Goal: Transaction & Acquisition: Book appointment/travel/reservation

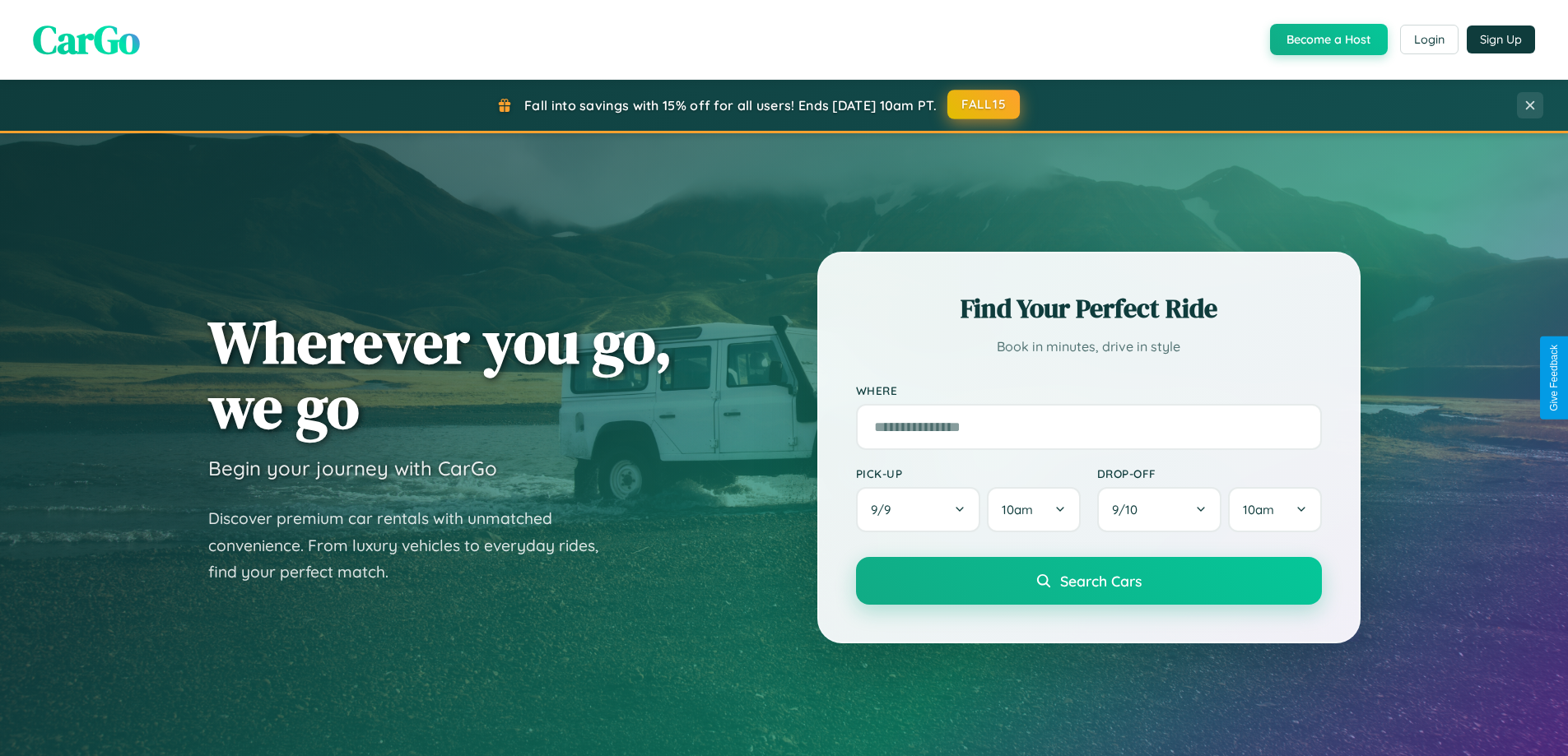
click at [984, 104] on button "FALL15" at bounding box center [984, 104] width 72 height 29
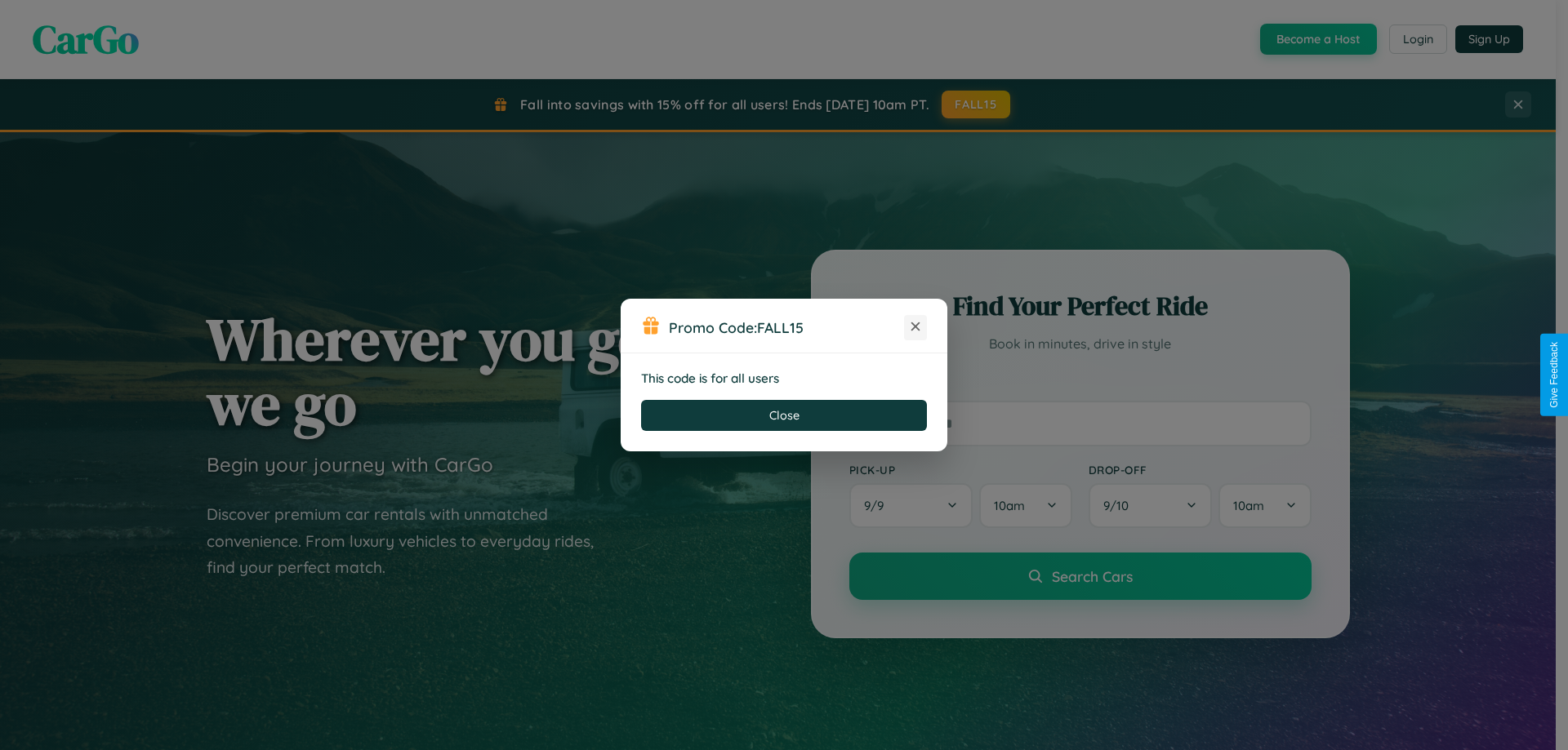
click at [915, 327] on icon at bounding box center [915, 327] width 16 height 16
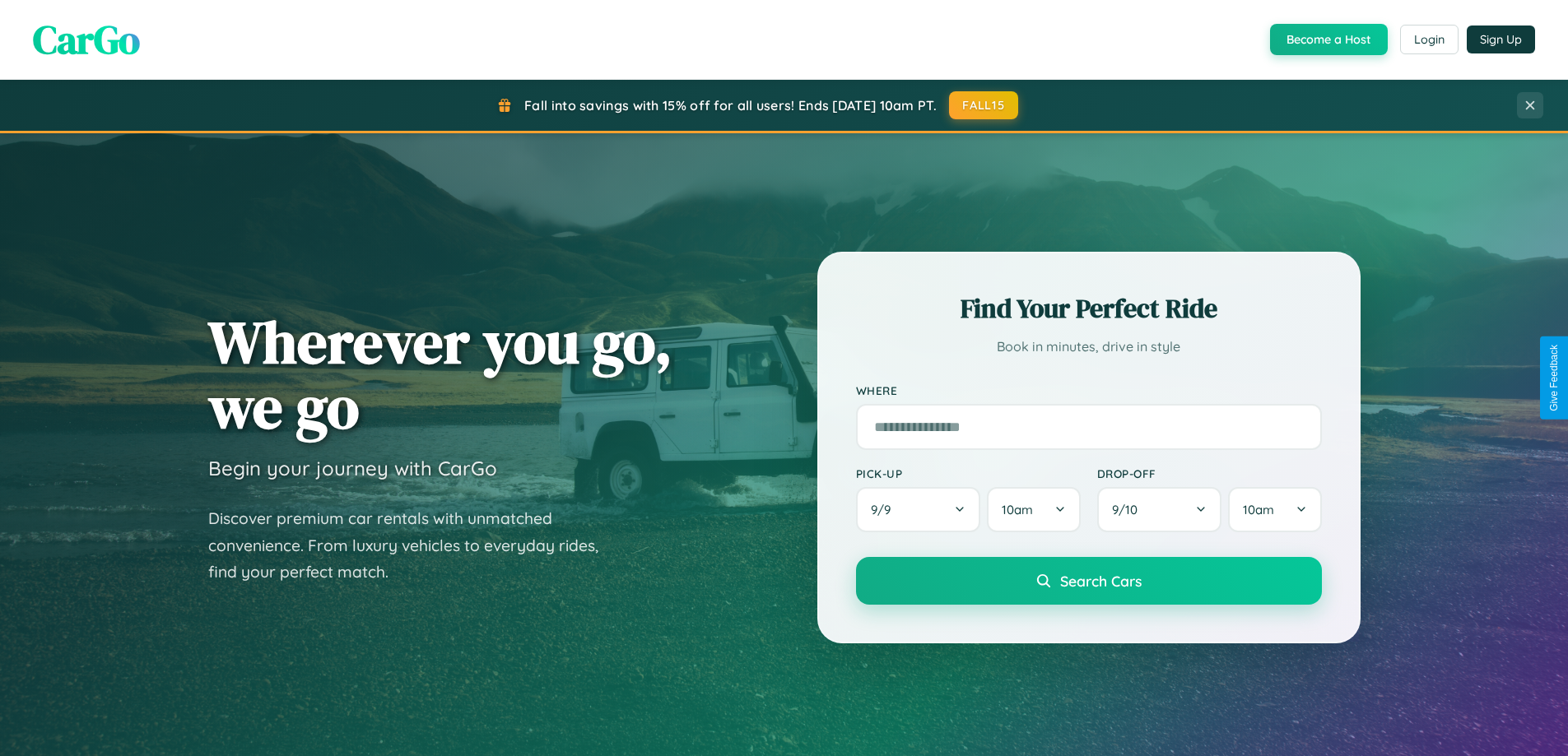
scroll to position [3167, 0]
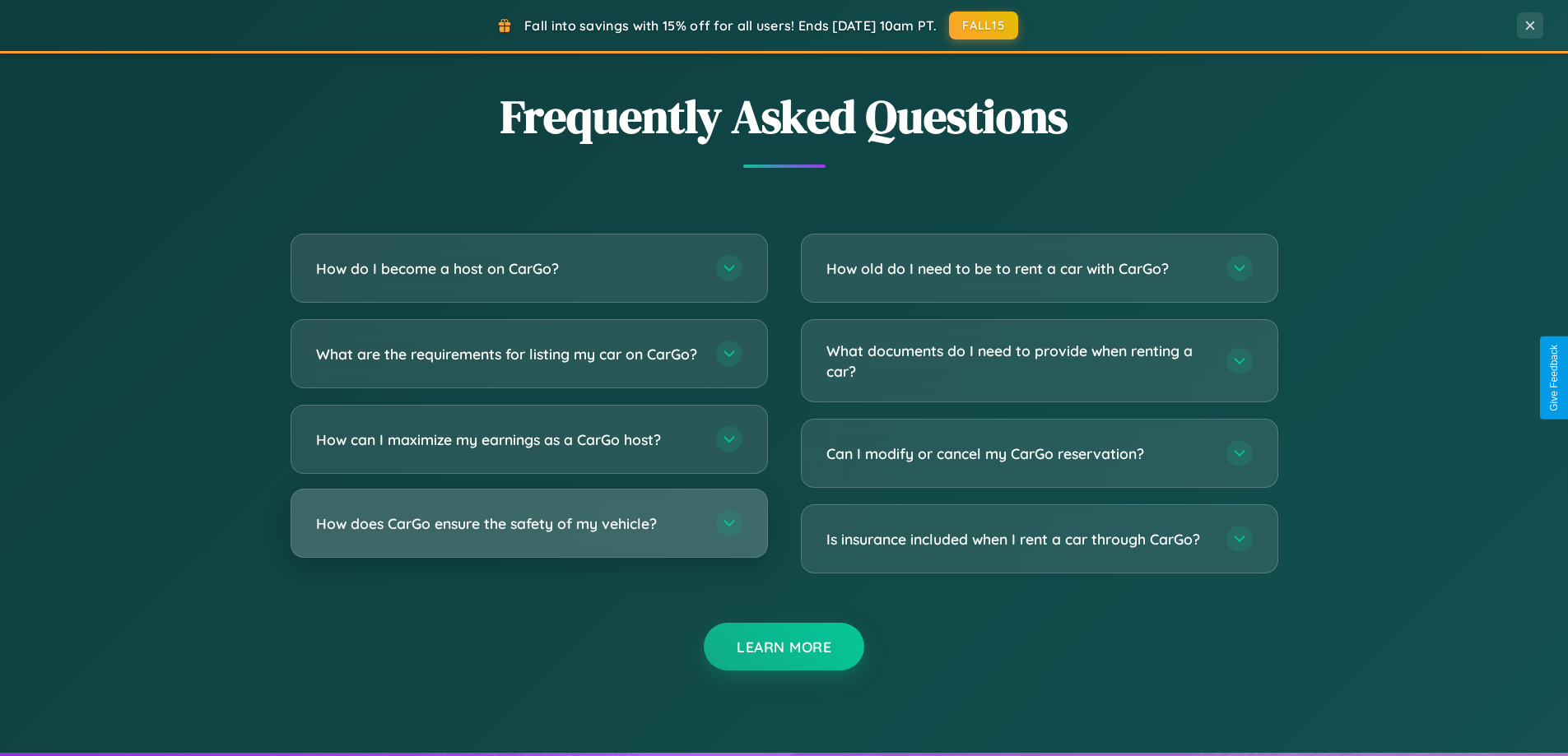
click at [529, 534] on h3 "How does CarGo ensure the safety of my vehicle?" at bounding box center [508, 523] width 384 height 21
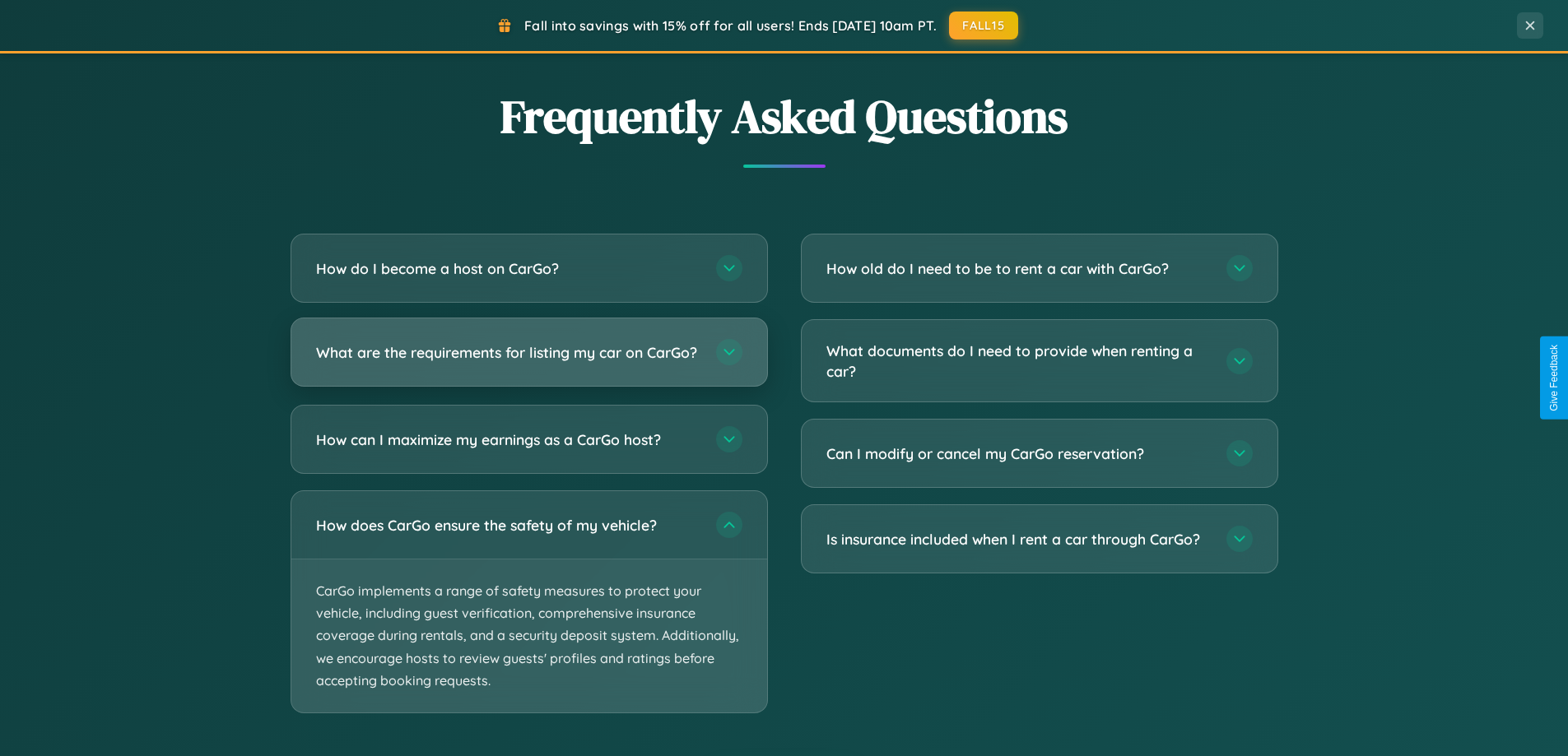
click at [529, 361] on h3 "What are the requirements for listing my car on CarGo?" at bounding box center [508, 352] width 384 height 21
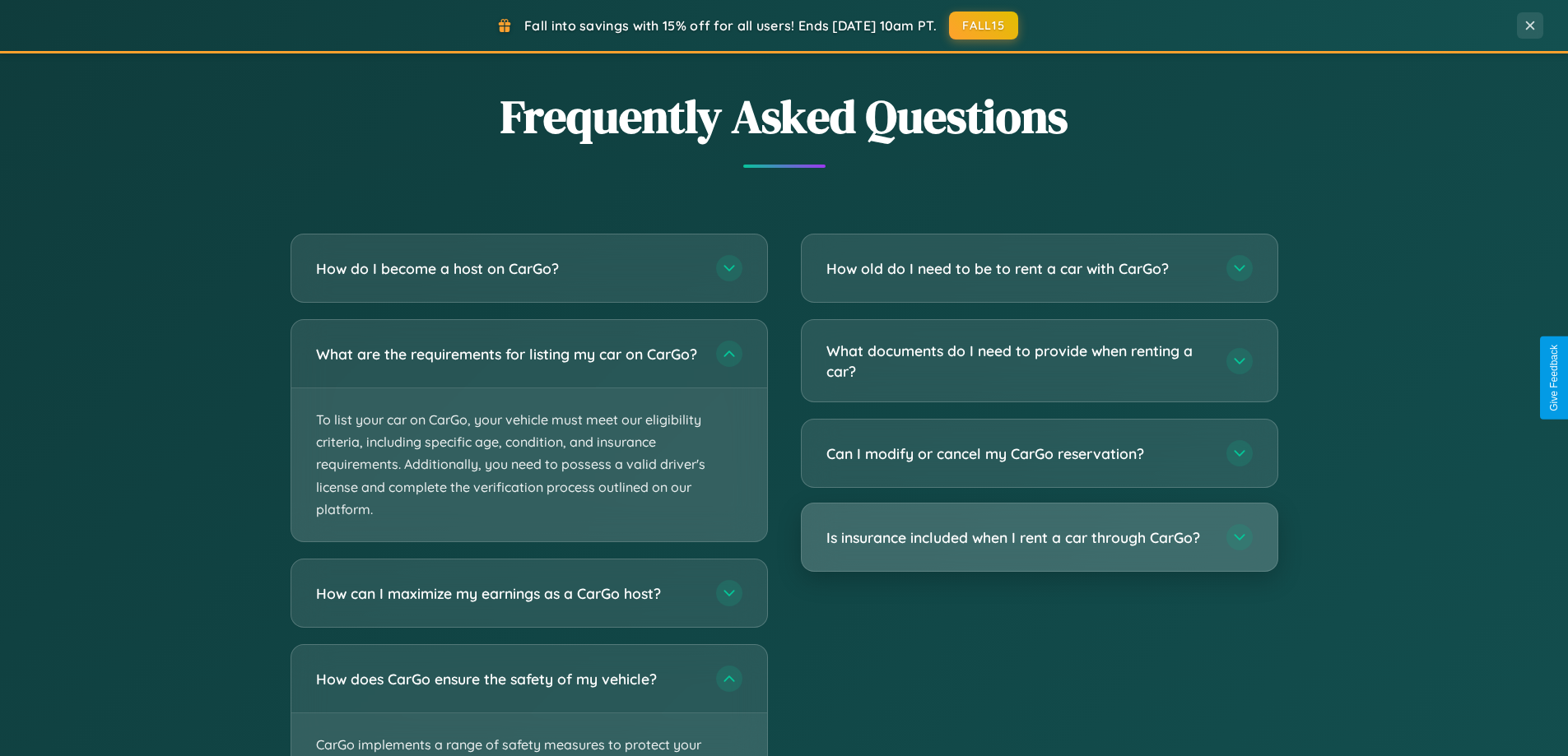
click at [1039, 539] on h3 "Is insurance included when I rent a car through CarGo?" at bounding box center [1018, 538] width 384 height 21
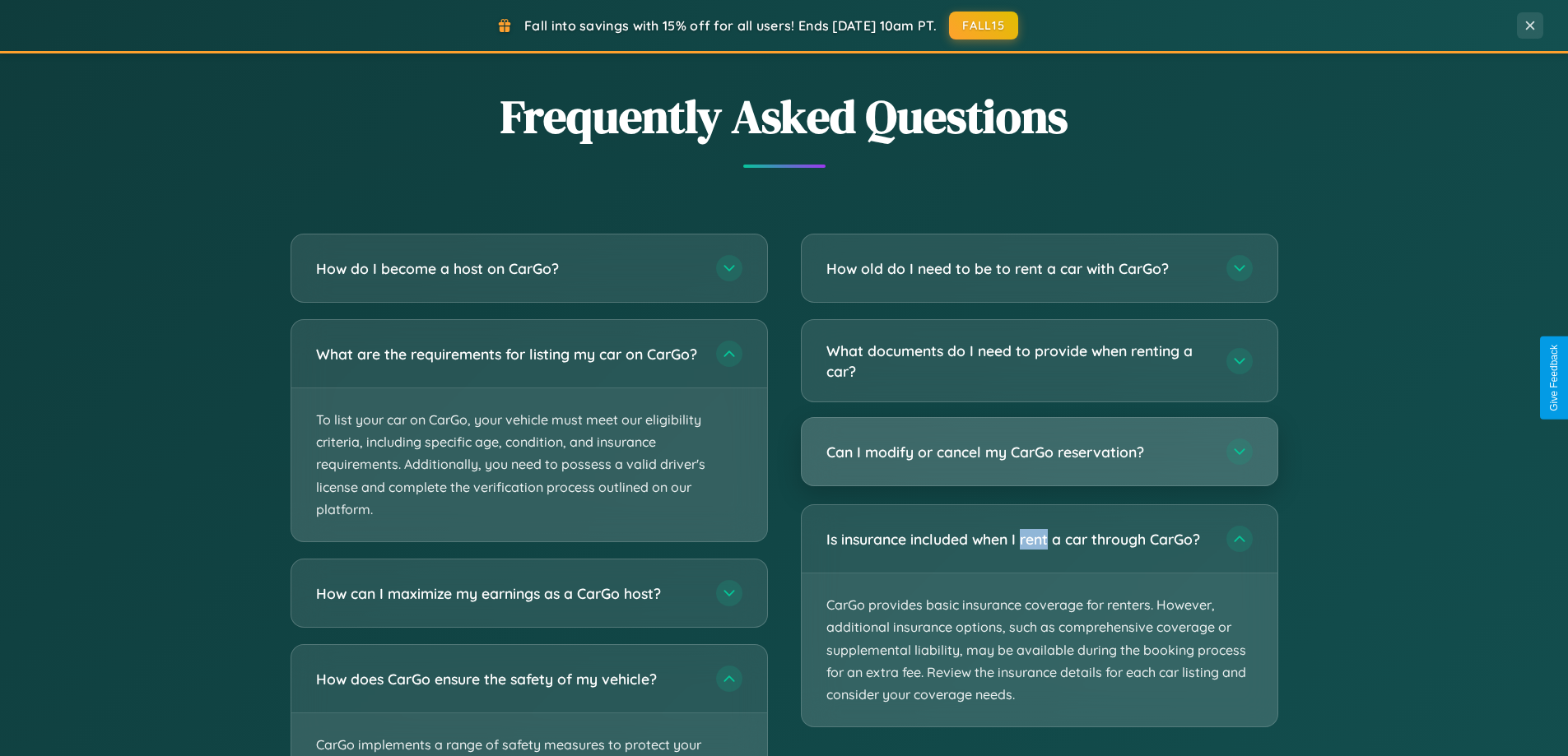
click at [1039, 453] on h3 "Can I modify or cancel my CarGo reservation?" at bounding box center [1018, 452] width 384 height 21
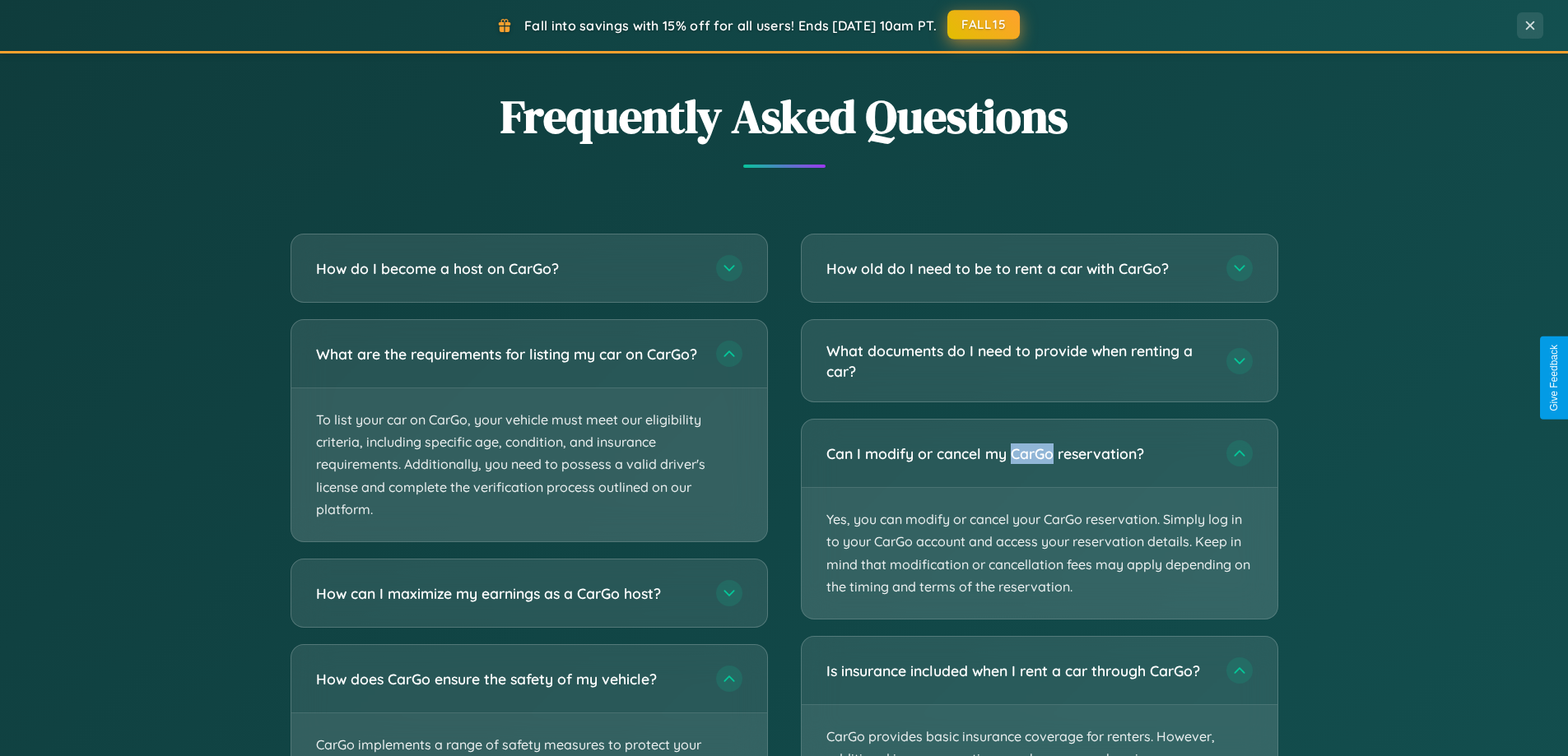
click at [984, 25] on button "FALL15" at bounding box center [984, 25] width 72 height 29
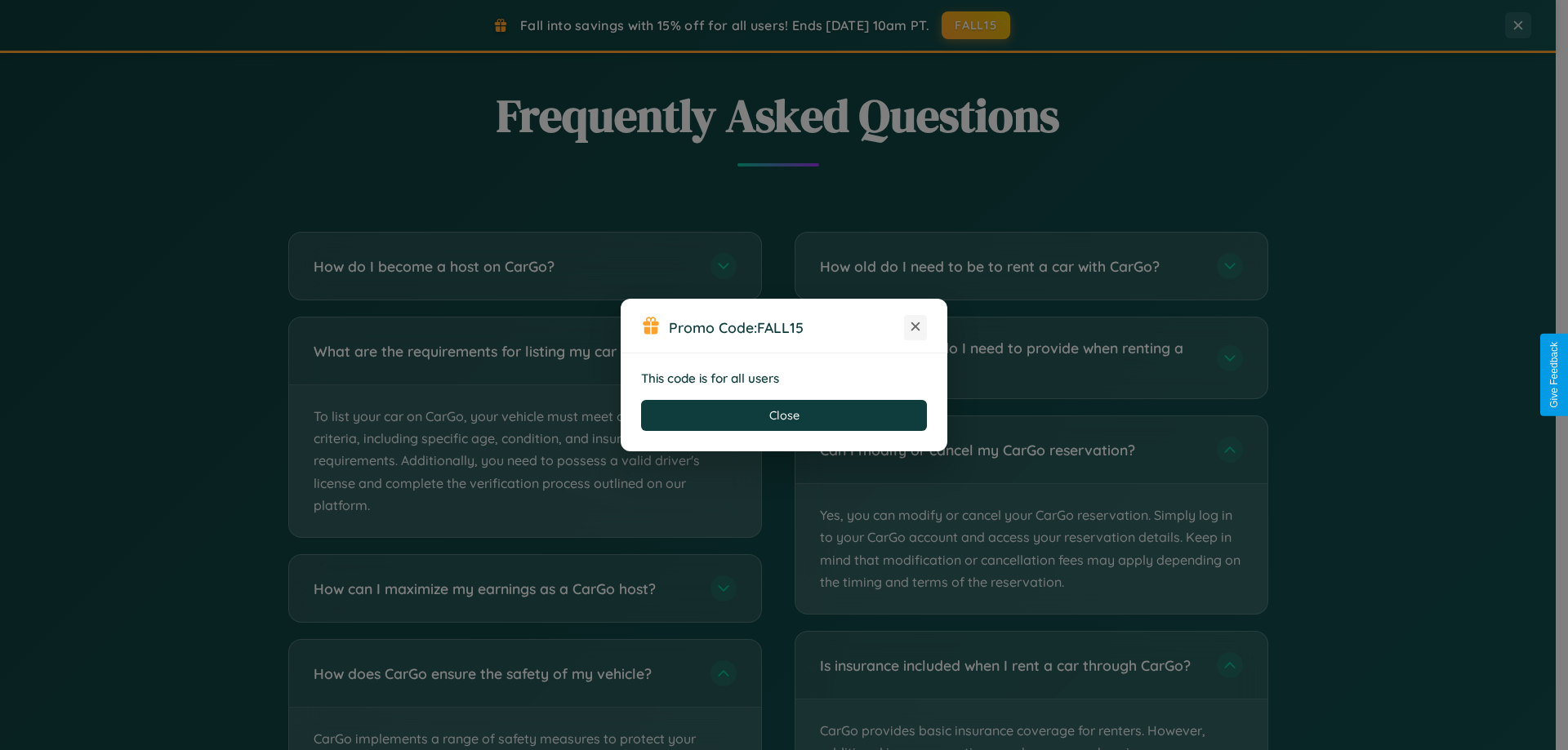
click at [915, 327] on icon at bounding box center [915, 327] width 16 height 16
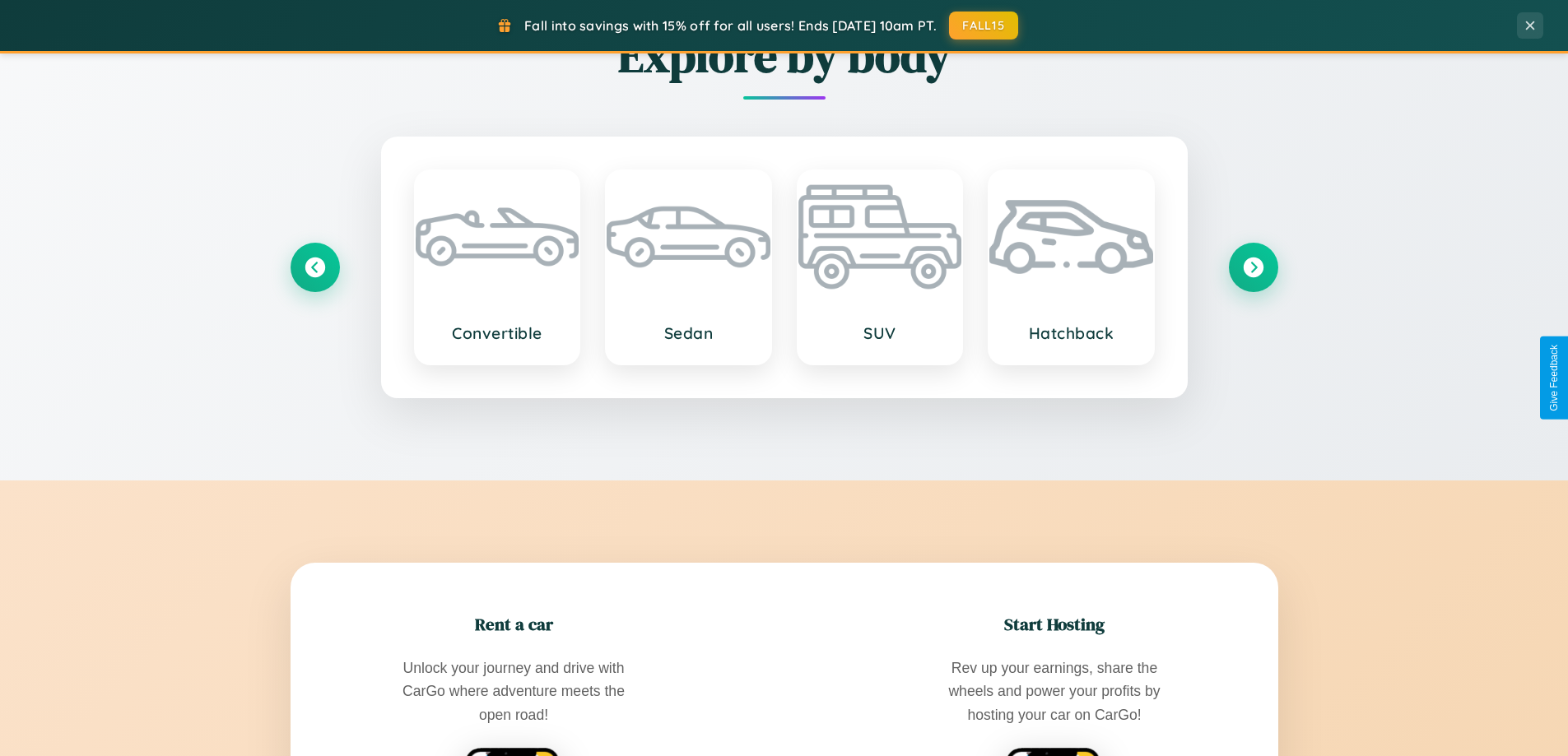
scroll to position [709, 0]
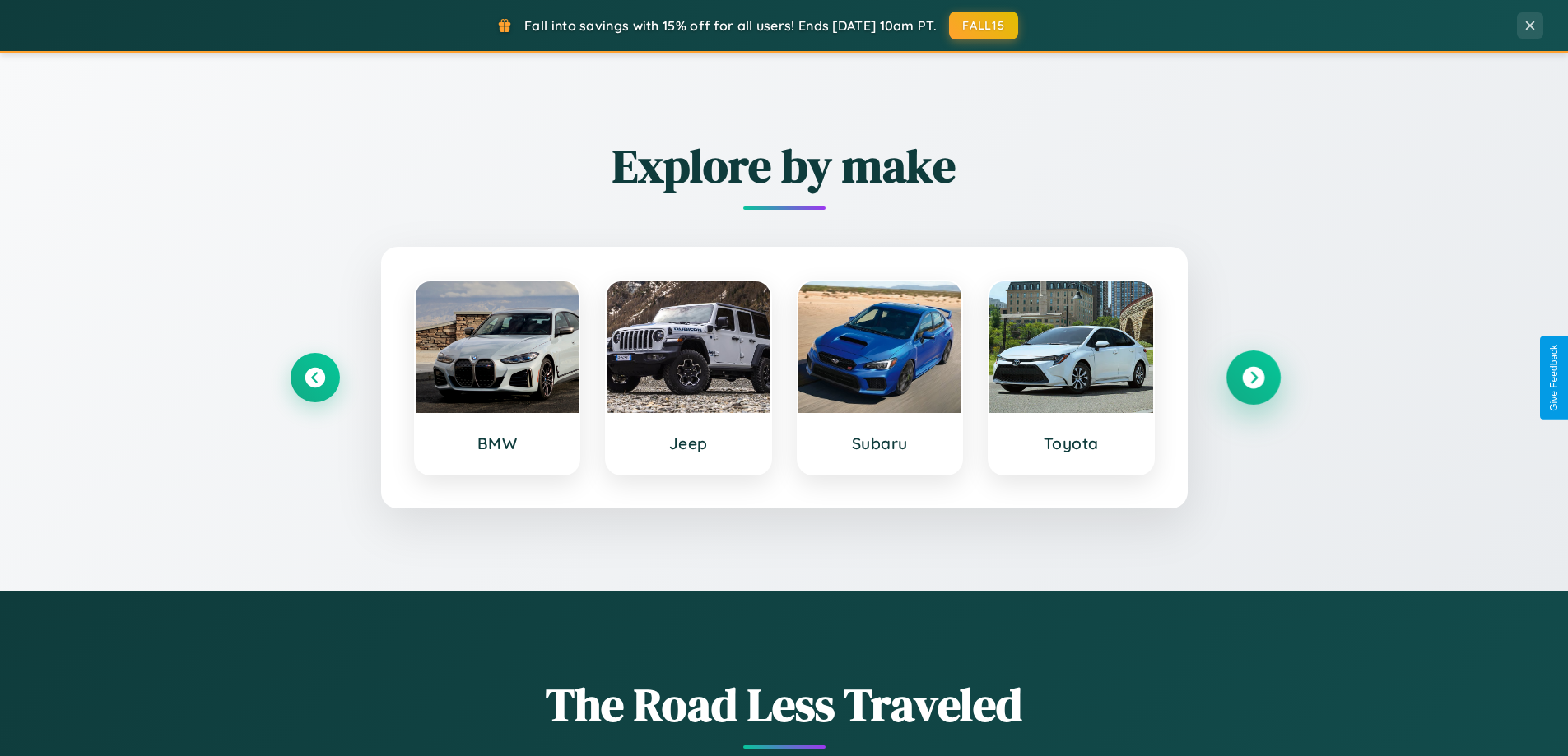
click at [1253, 378] on icon at bounding box center [1253, 378] width 22 height 22
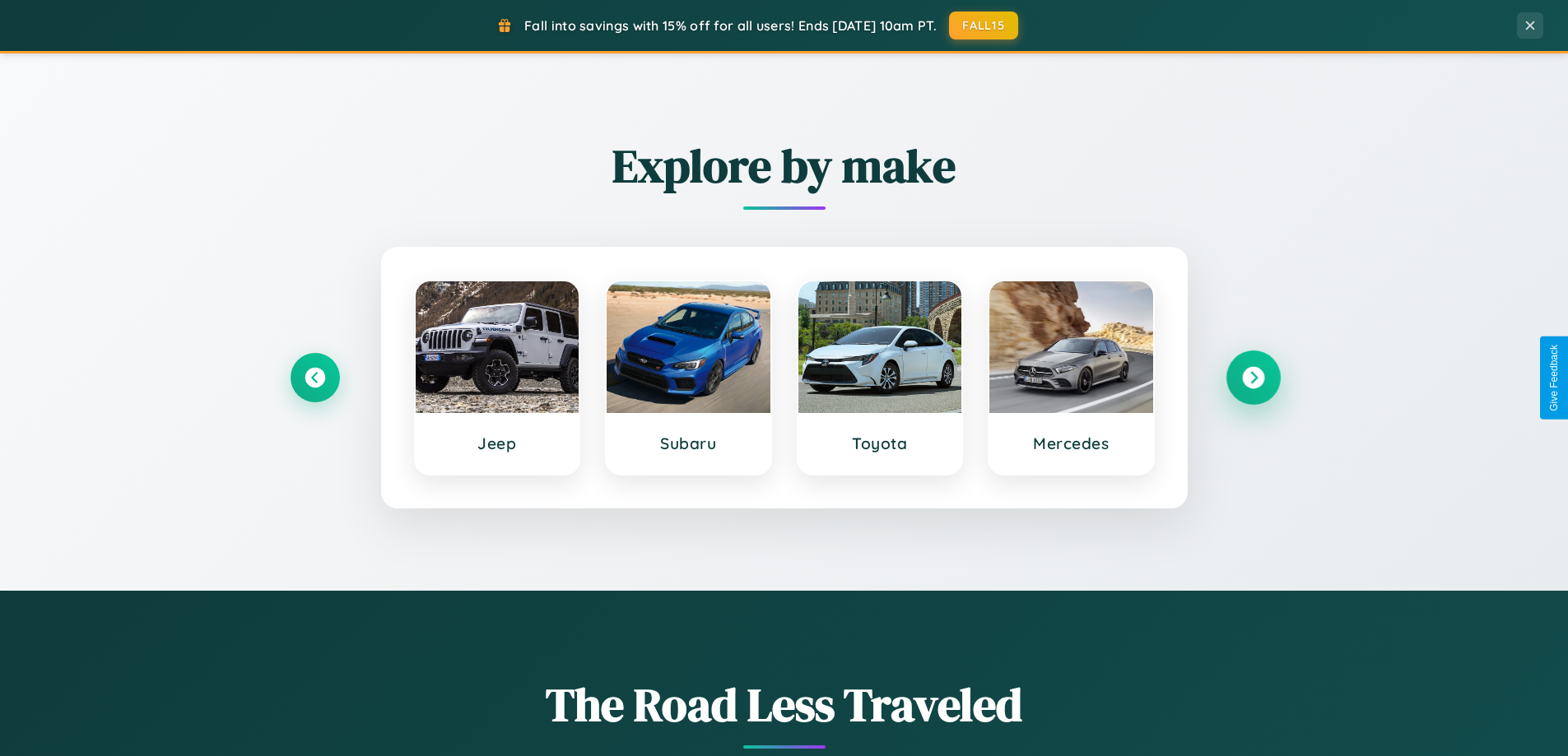
click at [1253, 378] on icon at bounding box center [1253, 378] width 22 height 22
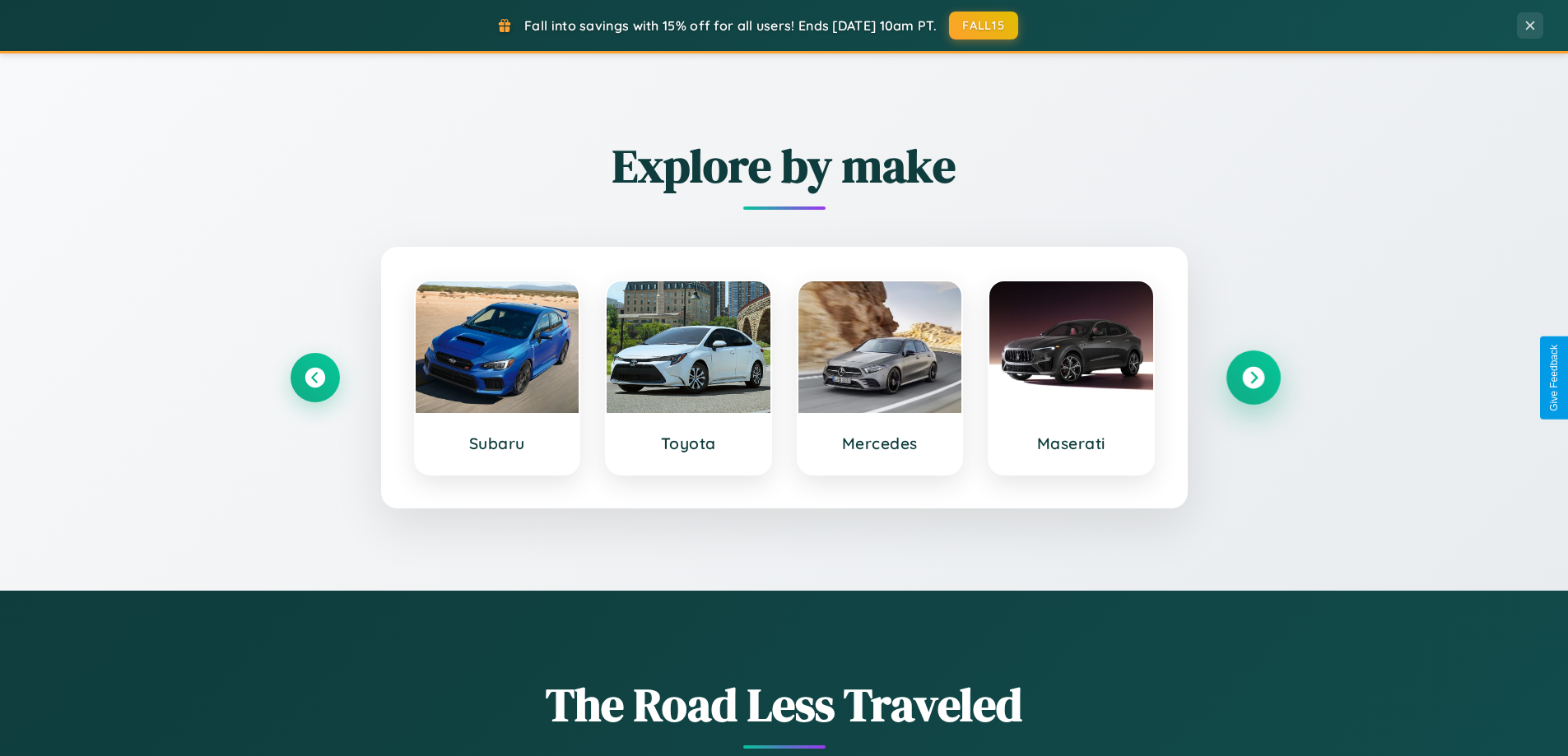
click at [1253, 378] on icon at bounding box center [1253, 378] width 22 height 22
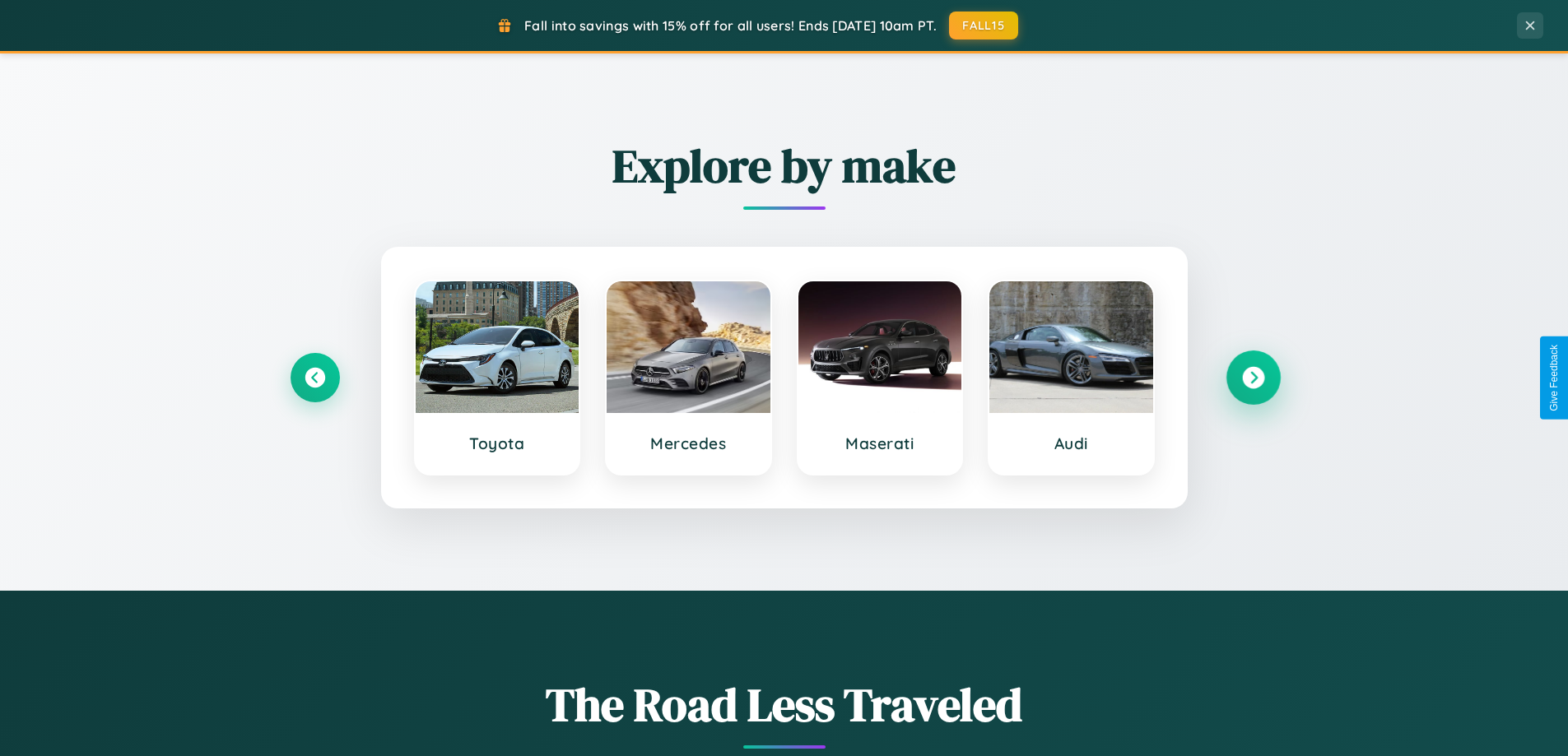
click at [1253, 378] on icon at bounding box center [1253, 378] width 22 height 22
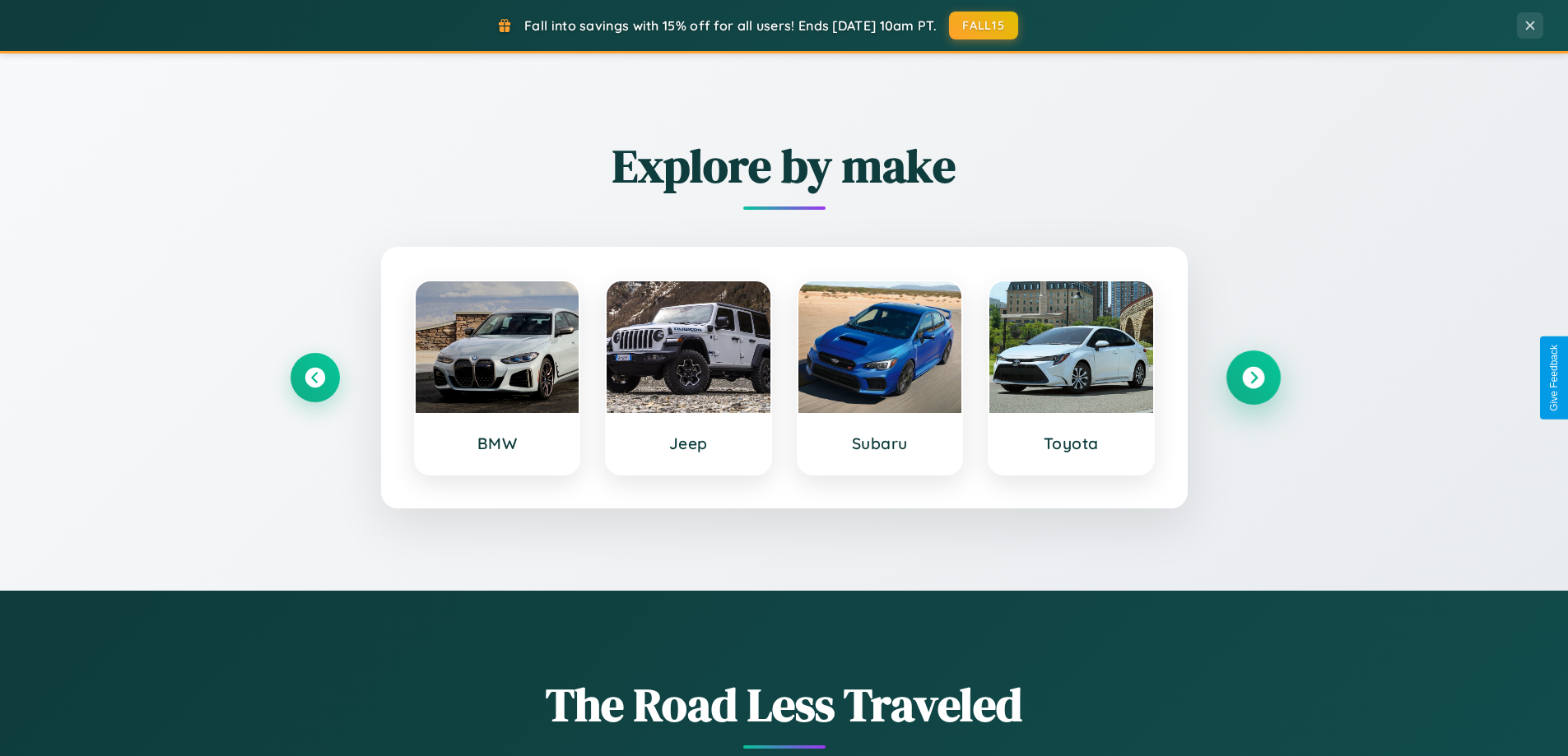
click at [1253, 378] on icon at bounding box center [1253, 378] width 22 height 22
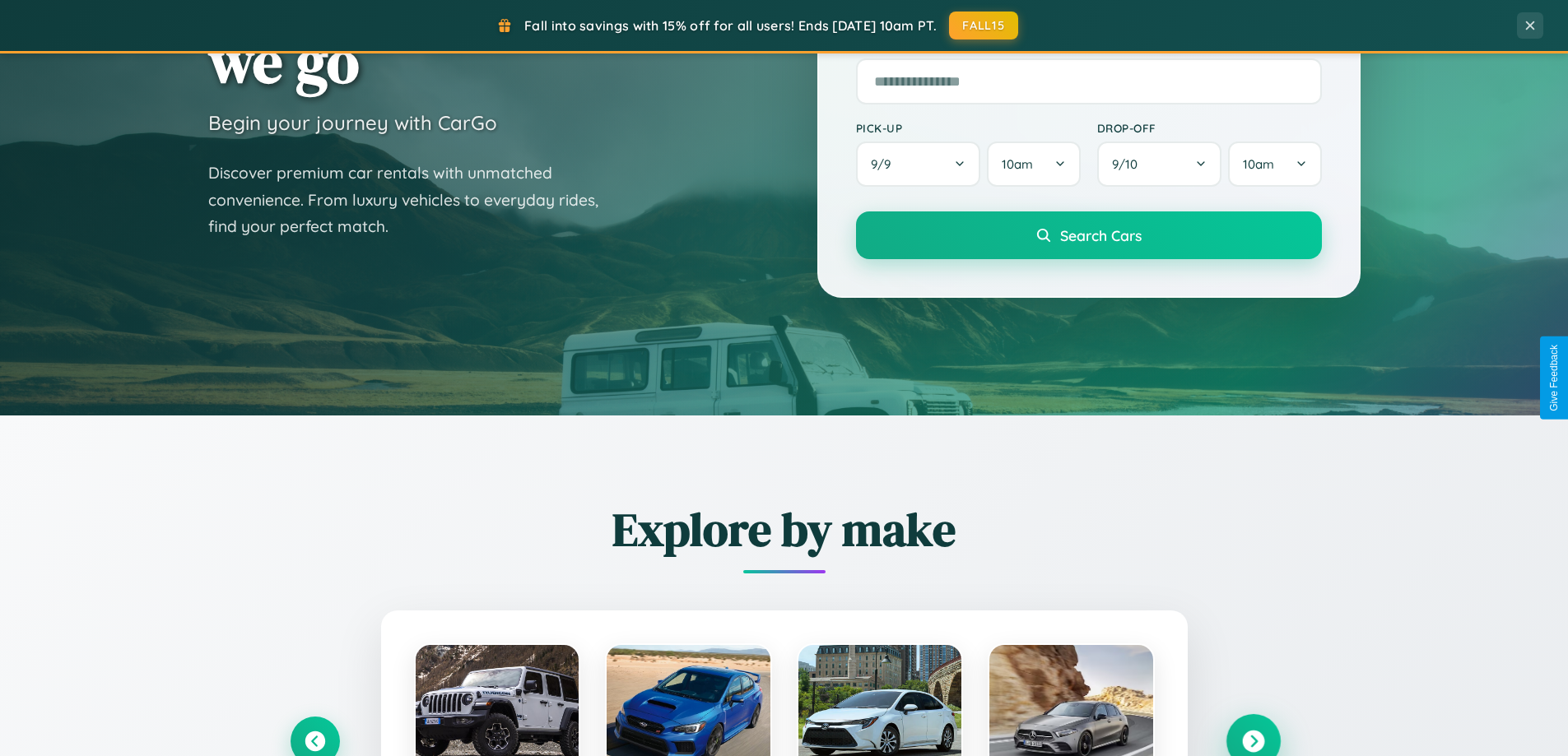
scroll to position [48, 0]
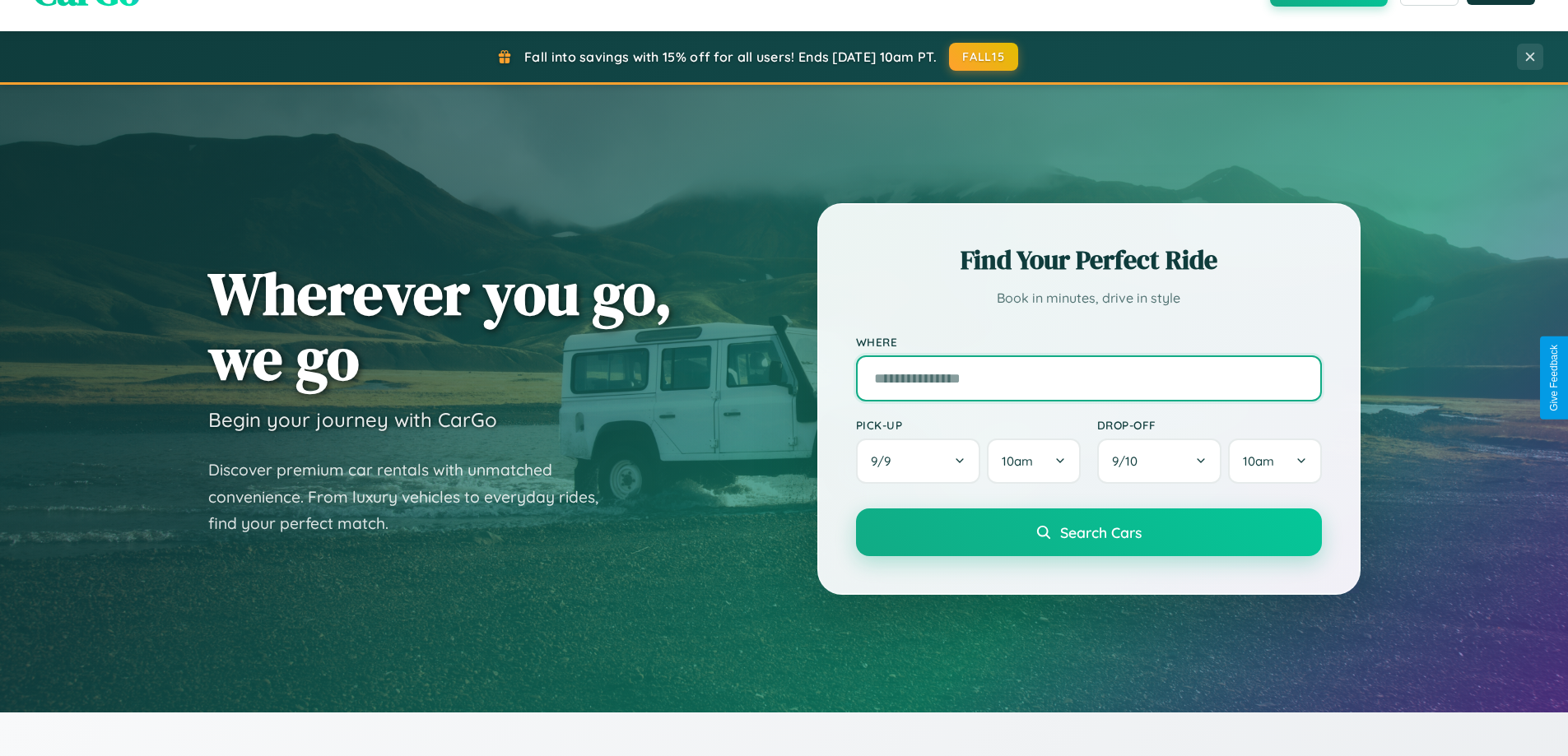
click at [1089, 378] on input "text" at bounding box center [1089, 378] width 466 height 46
type input "******"
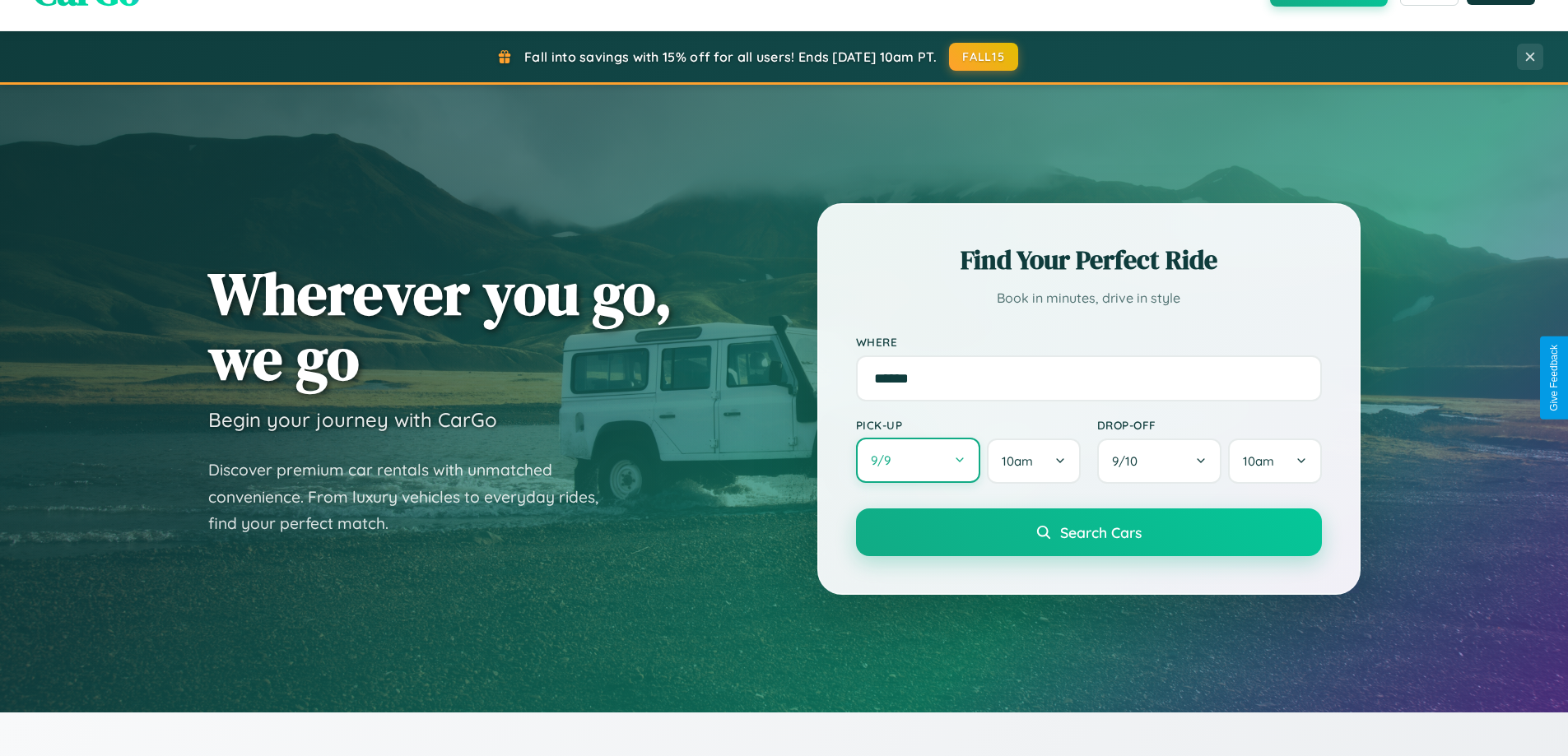
click at [918, 461] on button "9 / 9" at bounding box center [918, 461] width 125 height 46
select select "*"
select select "****"
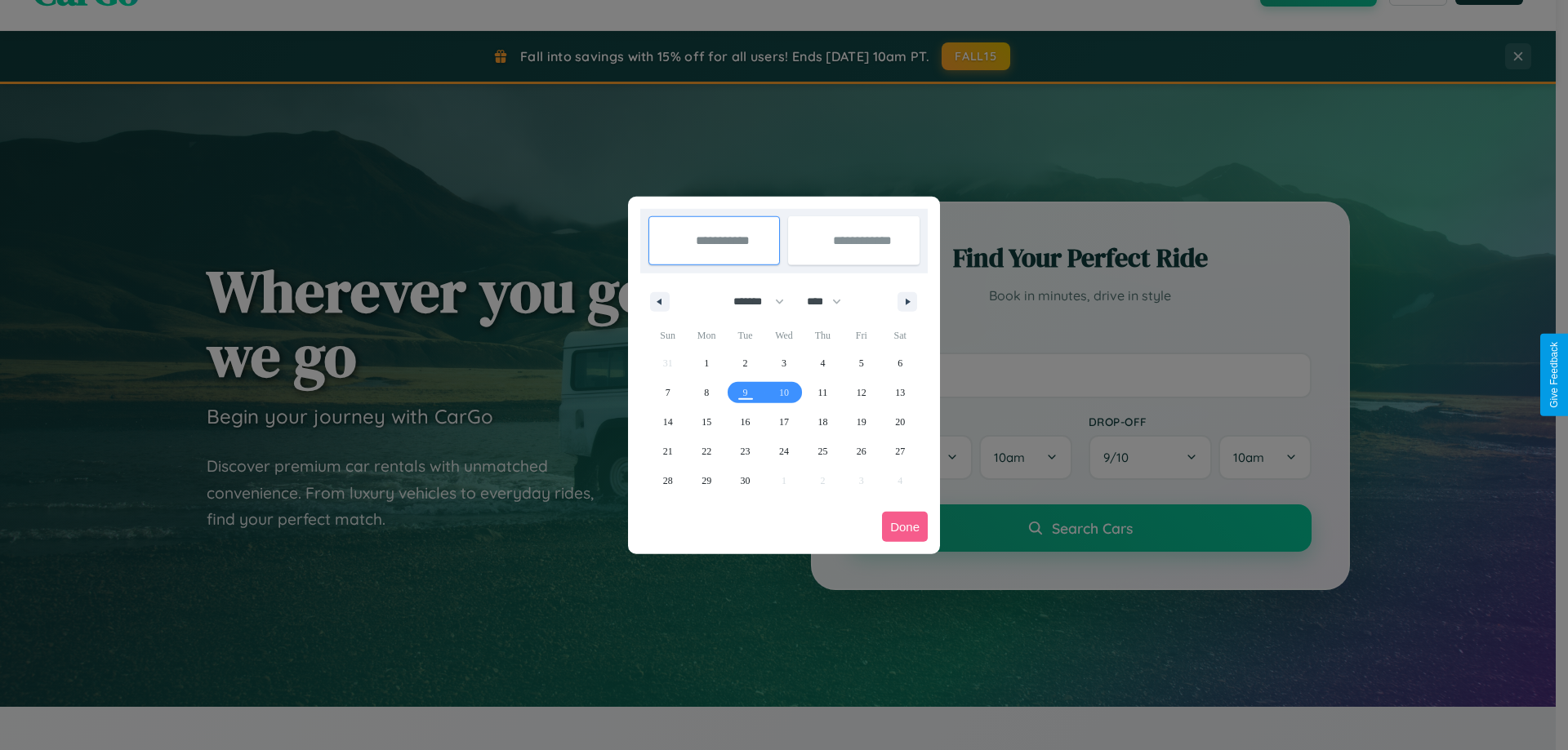
click at [751, 302] on select "******* ******** ***** ***** *** **** **** ****** ********* ******* ******** **…" at bounding box center [755, 302] width 70 height 27
select select "*"
drag, startPoint x: 832, startPoint y: 302, endPoint x: 784, endPoint y: 327, distance: 54.1
click at [832, 302] on select "**** **** **** **** **** **** **** **** **** **** **** **** **** **** **** ****…" at bounding box center [823, 302] width 49 height 27
select select "****"
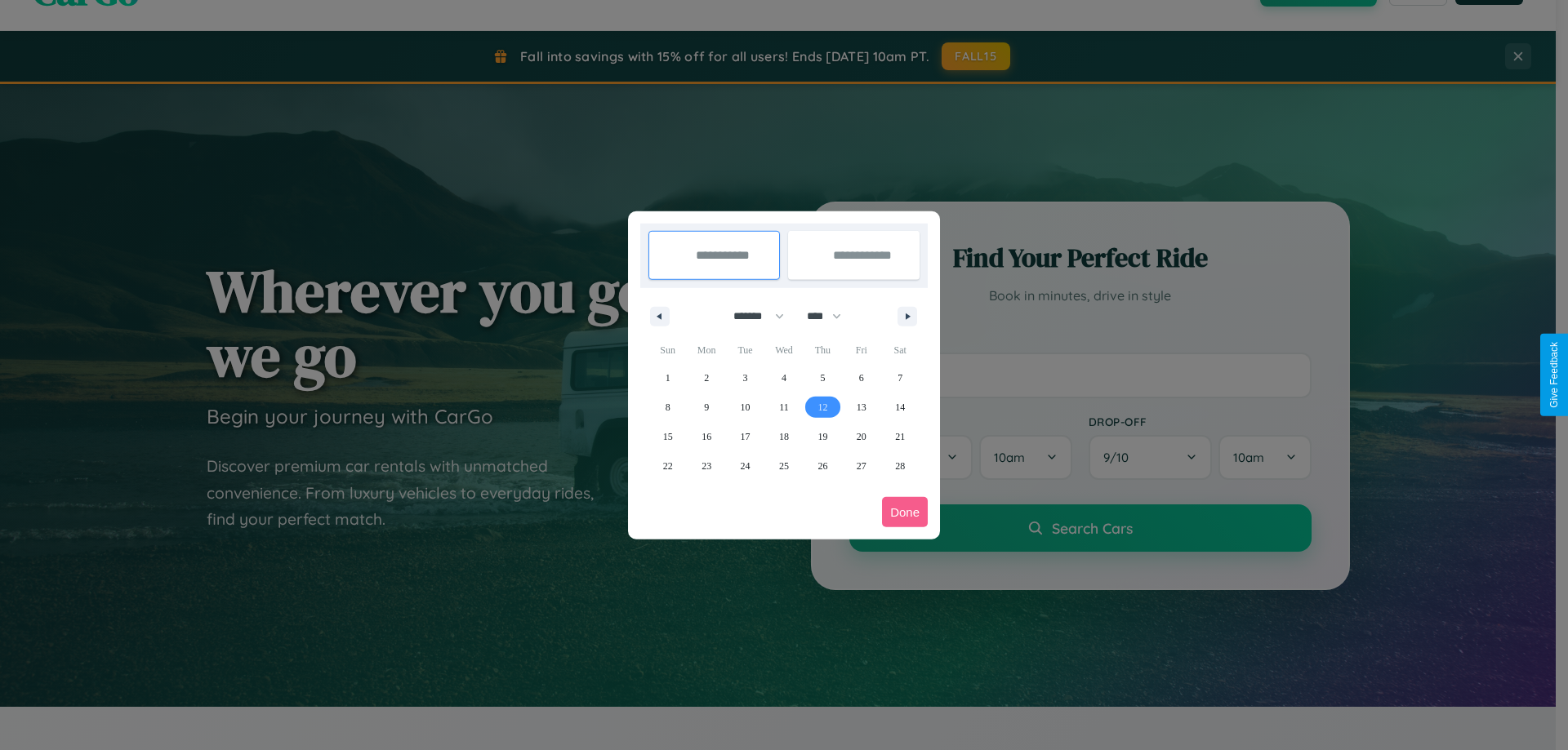
click at [822, 407] on span "12" at bounding box center [822, 408] width 10 height 29
type input "**********"
click at [899, 407] on span "14" at bounding box center [899, 408] width 10 height 29
type input "**********"
click at [905, 512] on button "Done" at bounding box center [905, 512] width 45 height 30
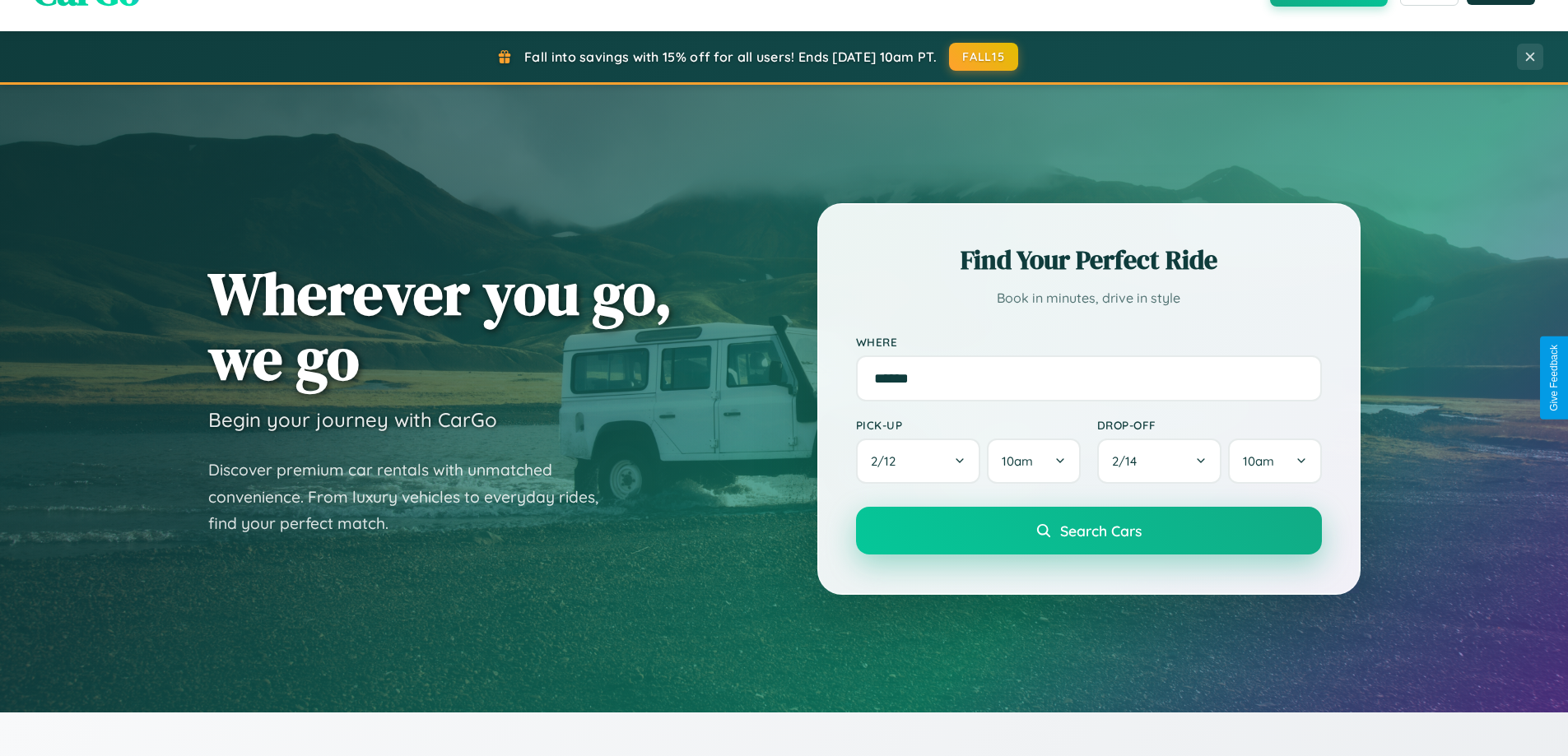
click at [1089, 530] on span "Search Cars" at bounding box center [1100, 530] width 81 height 18
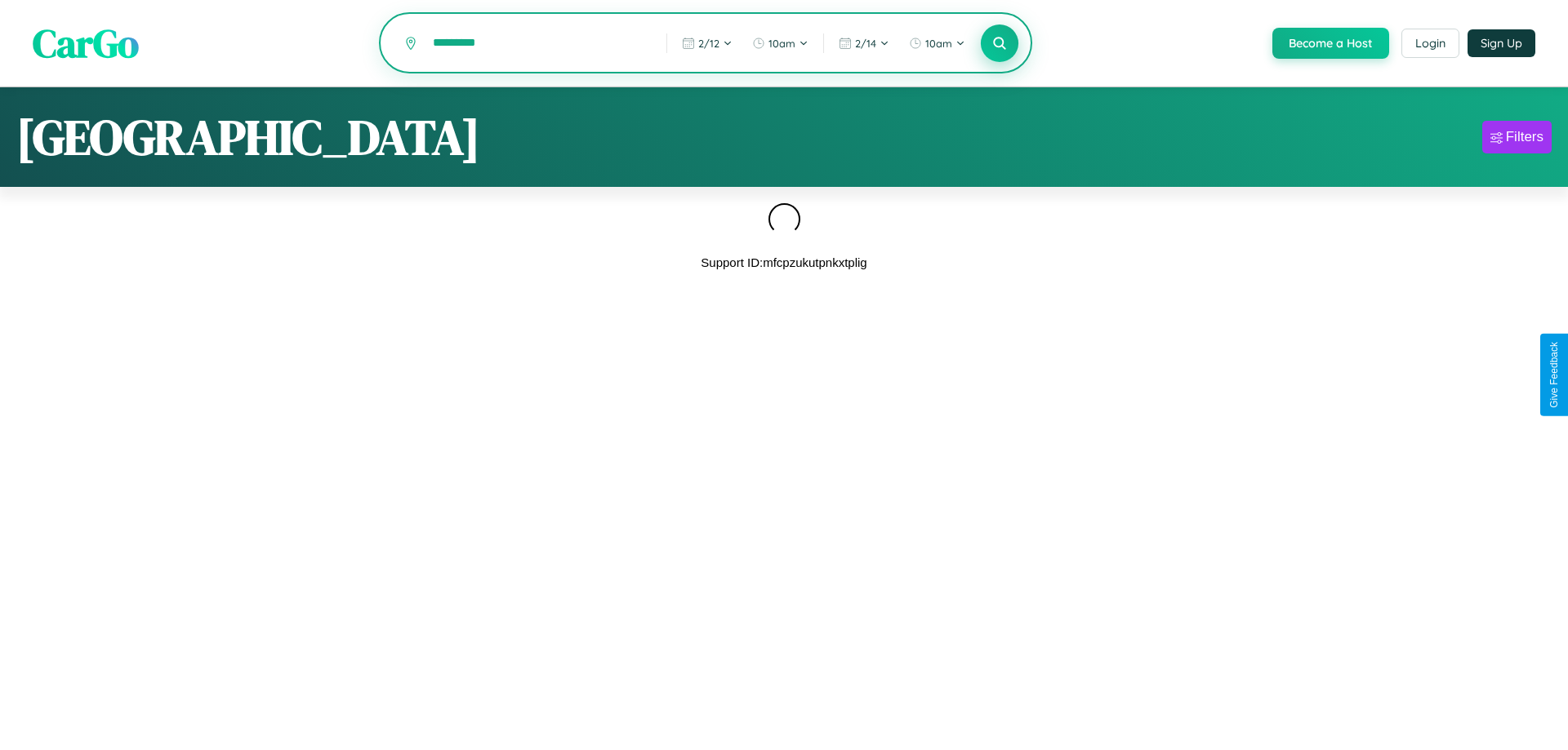
type input "*********"
click at [998, 44] on icon at bounding box center [998, 43] width 15 height 15
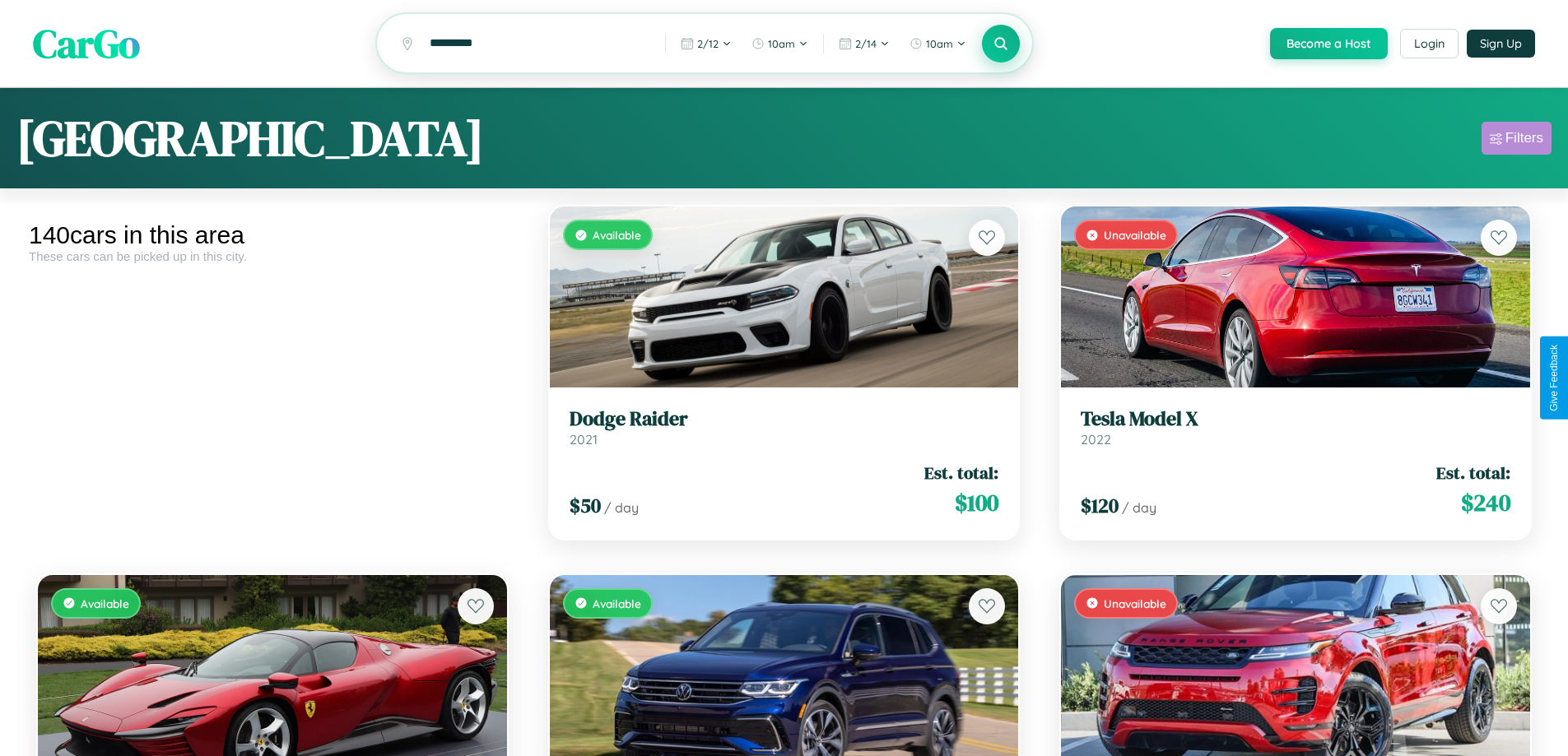
click at [1516, 141] on div "Filters" at bounding box center [1524, 138] width 37 height 16
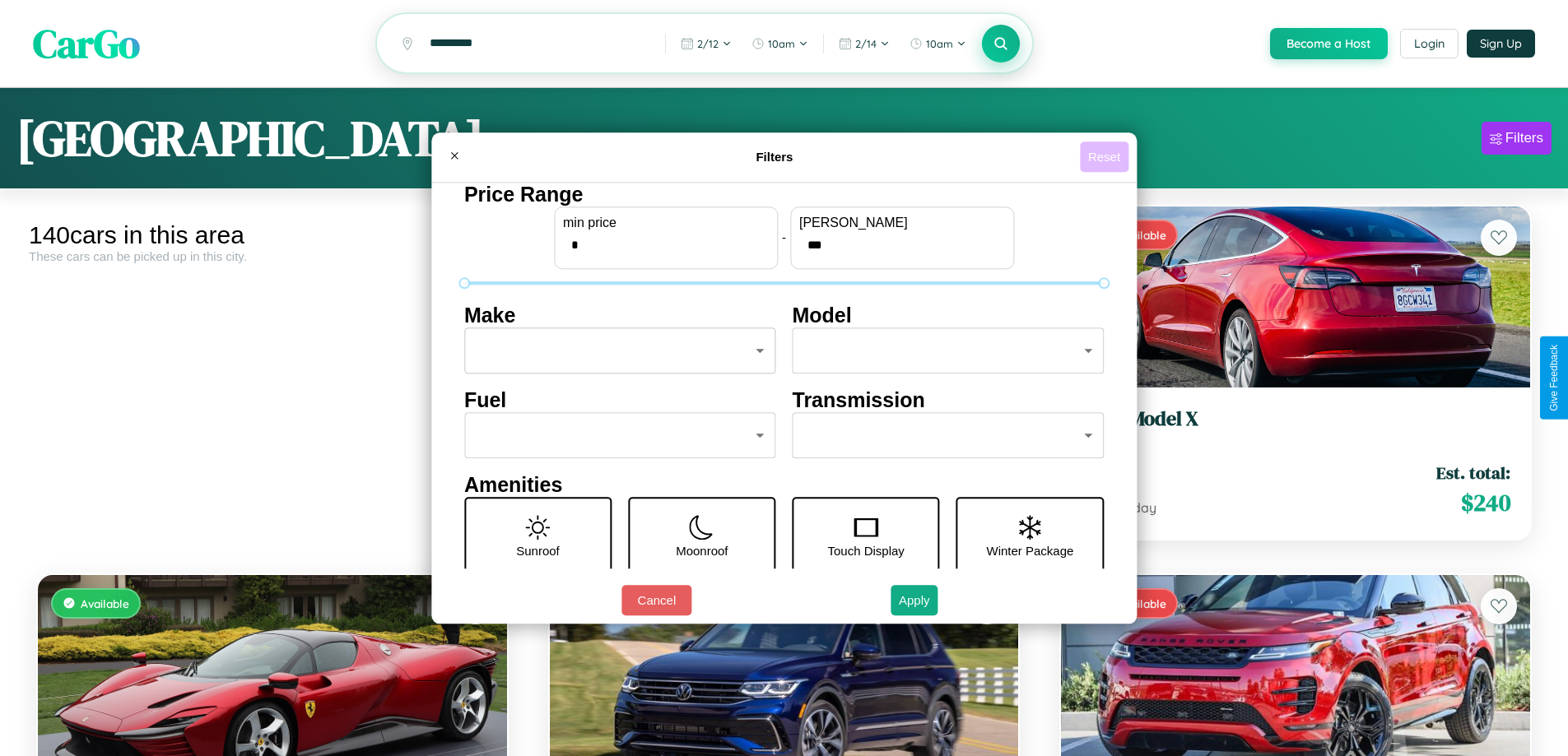
click at [1106, 156] on button "Reset" at bounding box center [1104, 156] width 48 height 30
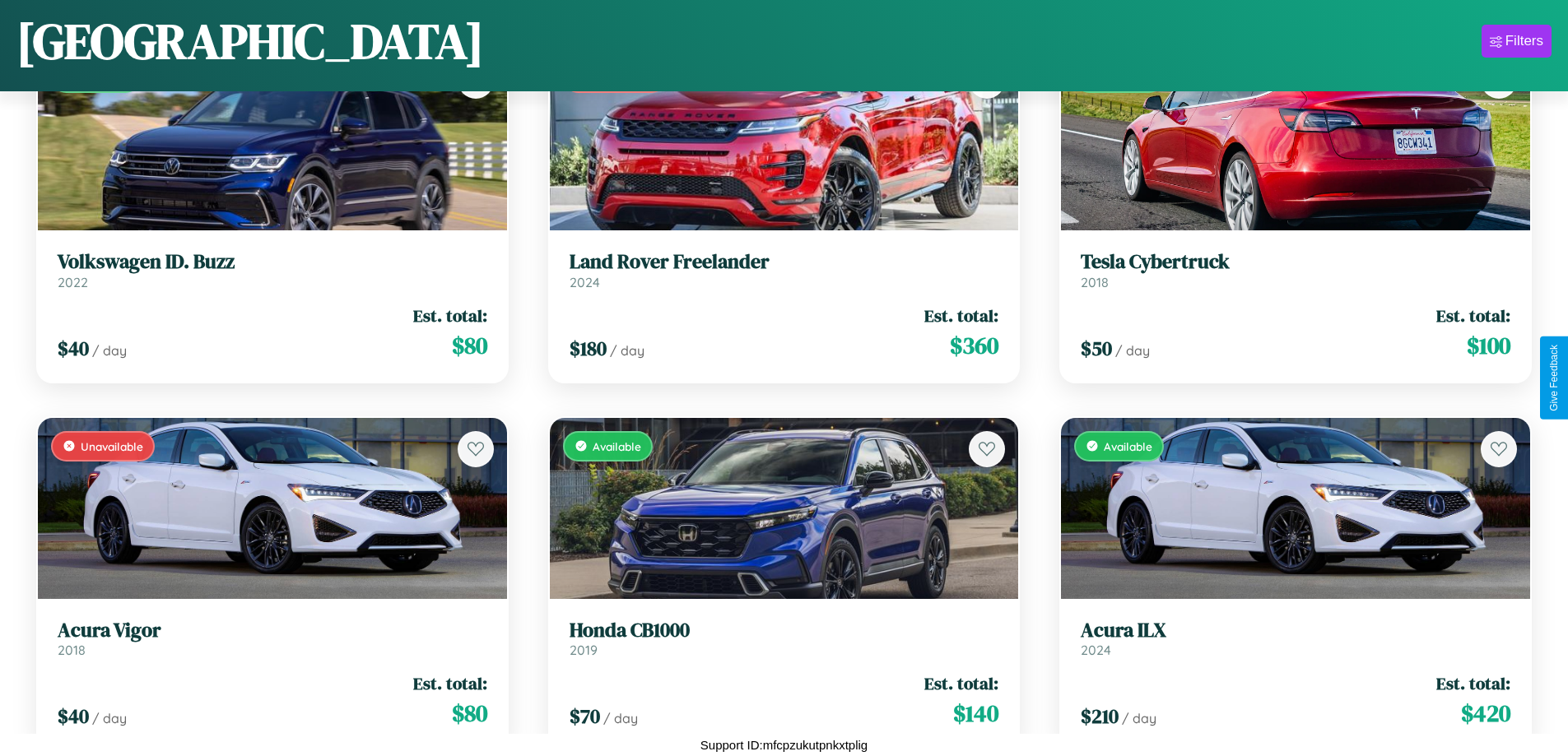
scroll to position [600, 0]
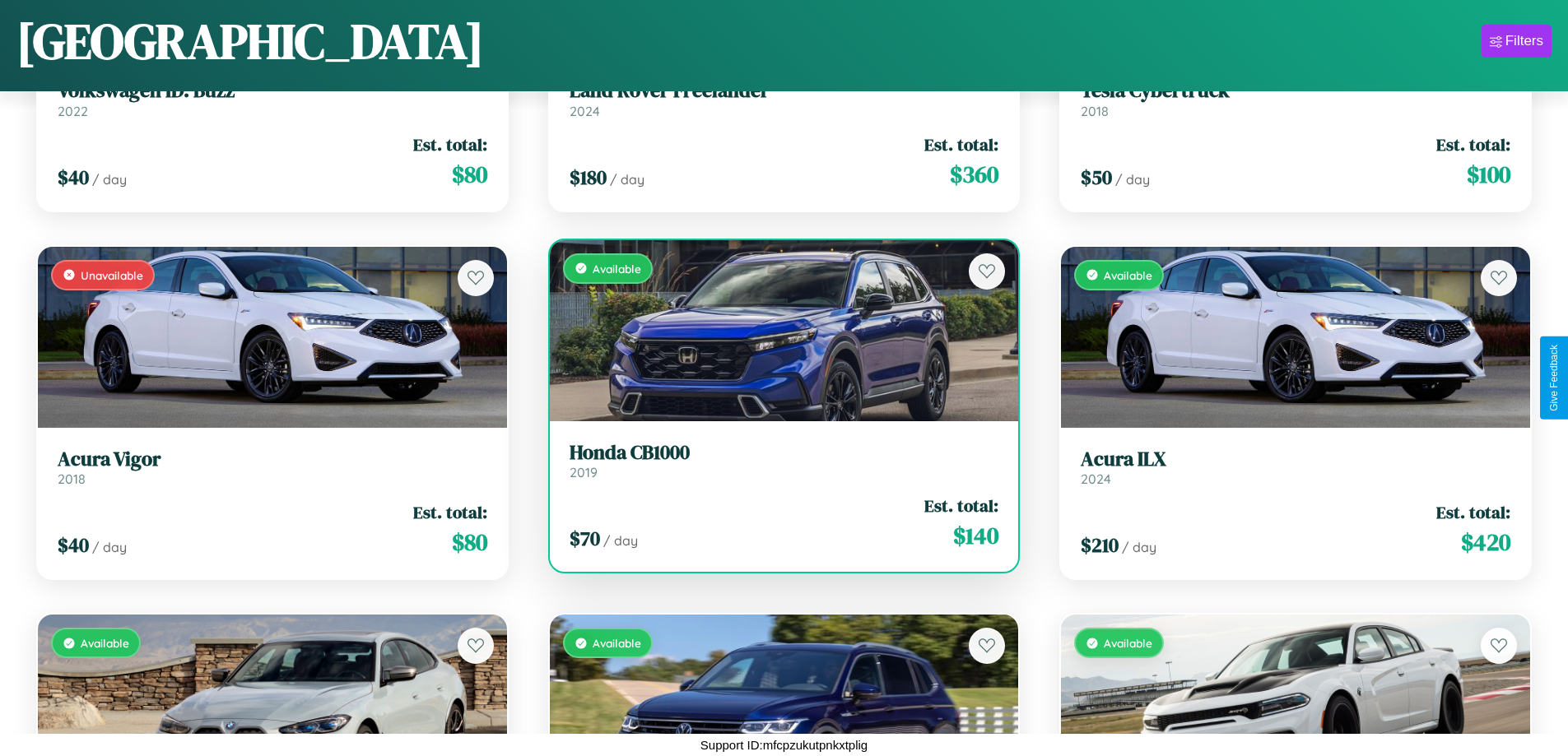
click at [777, 465] on link "Honda CB1000 2019" at bounding box center [784, 461] width 430 height 40
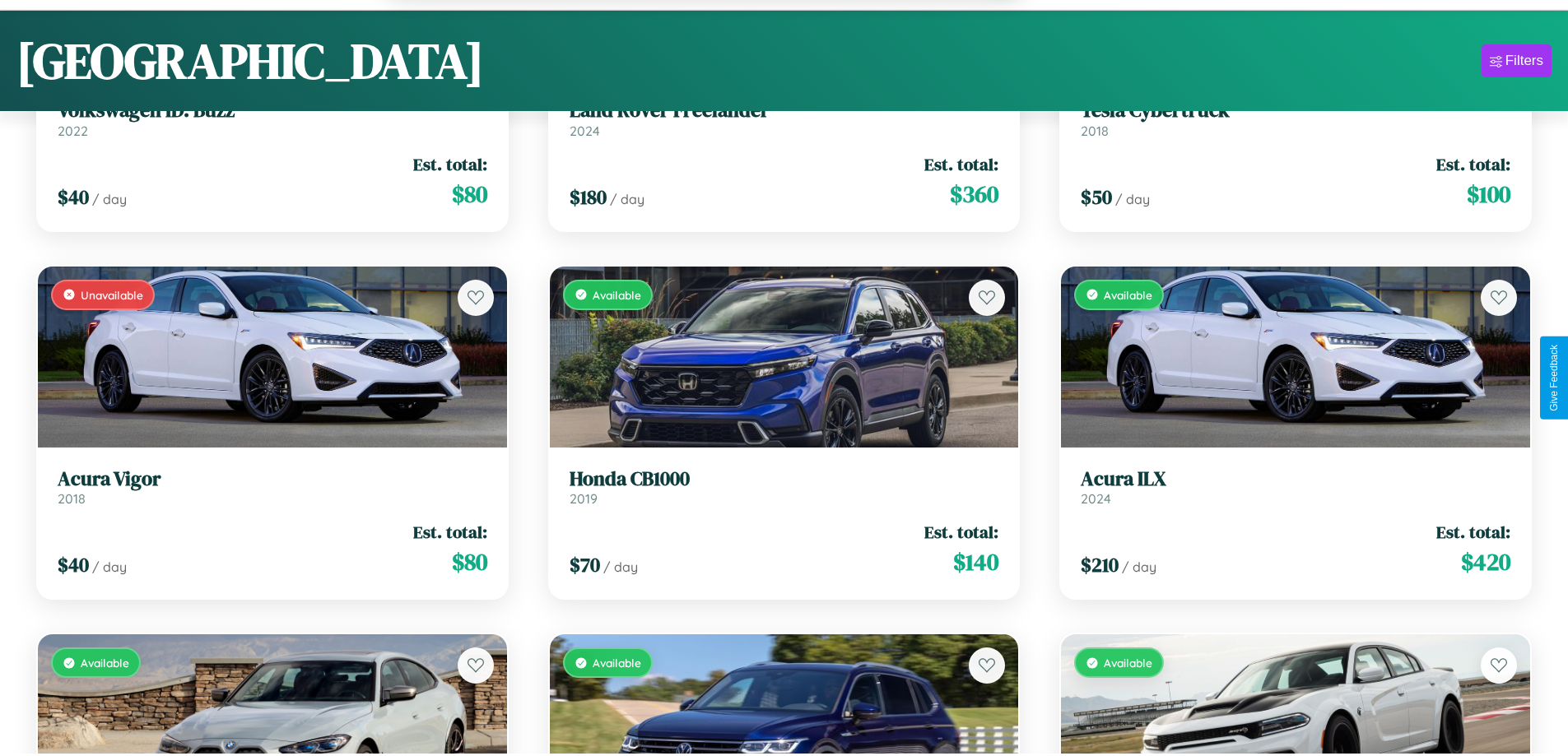
scroll to position [10376, 0]
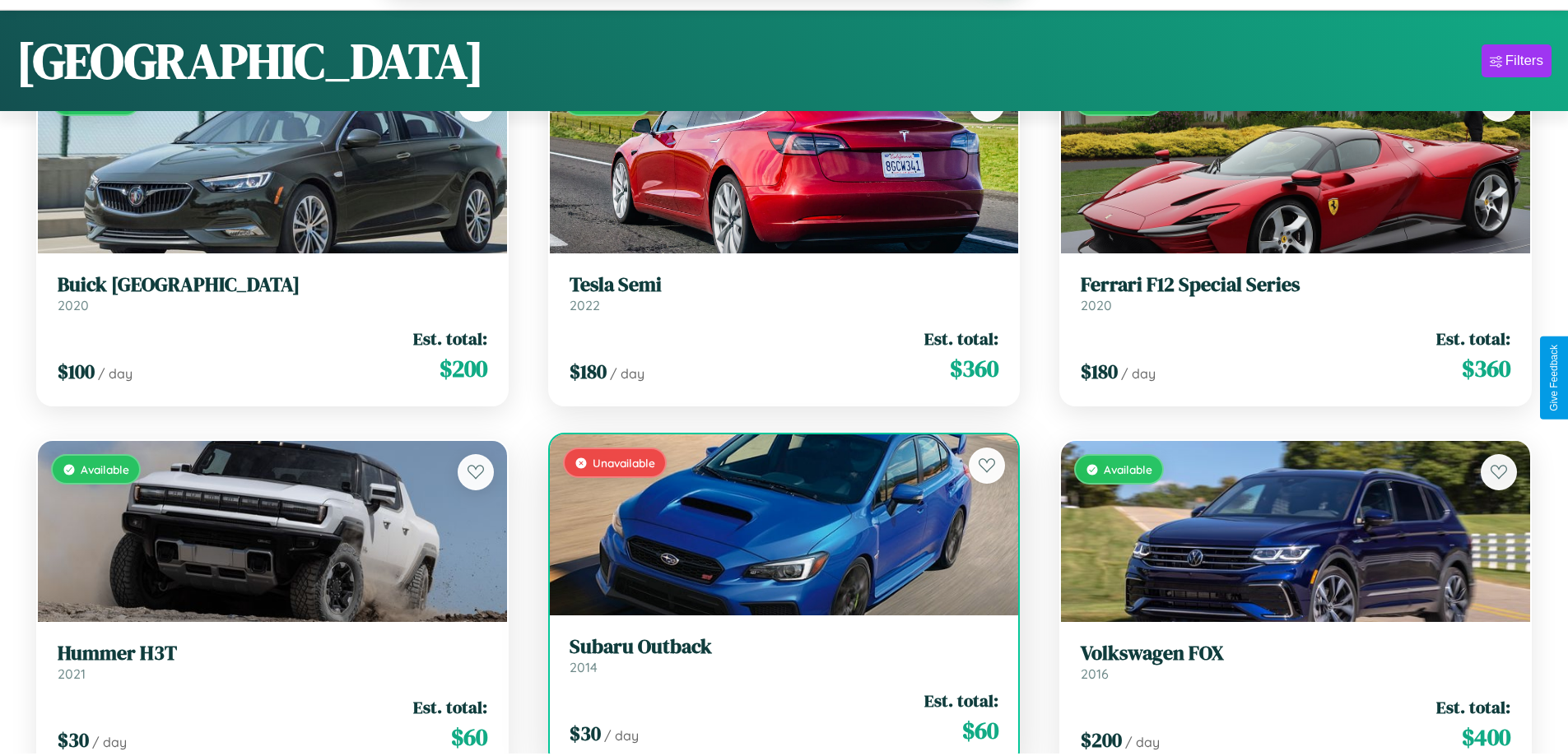
click at [777, 727] on div "$ 30 / day Est. total: $ 60" at bounding box center [784, 718] width 430 height 58
click at [777, 720] on div "$ 30 / day Est. total: $ 60" at bounding box center [784, 718] width 430 height 58
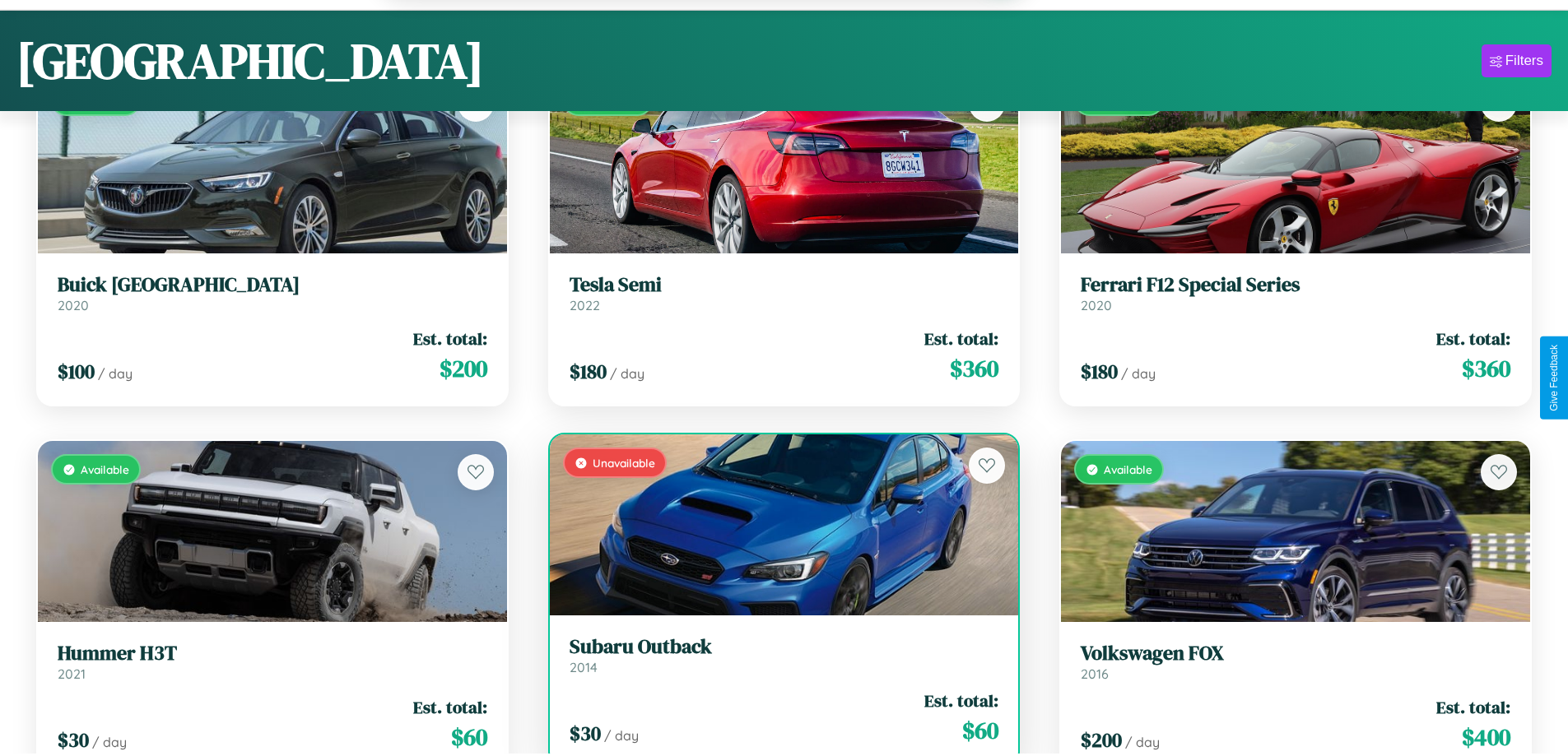
click at [777, 720] on div "$ 30 / day Est. total: $ 60" at bounding box center [784, 718] width 430 height 58
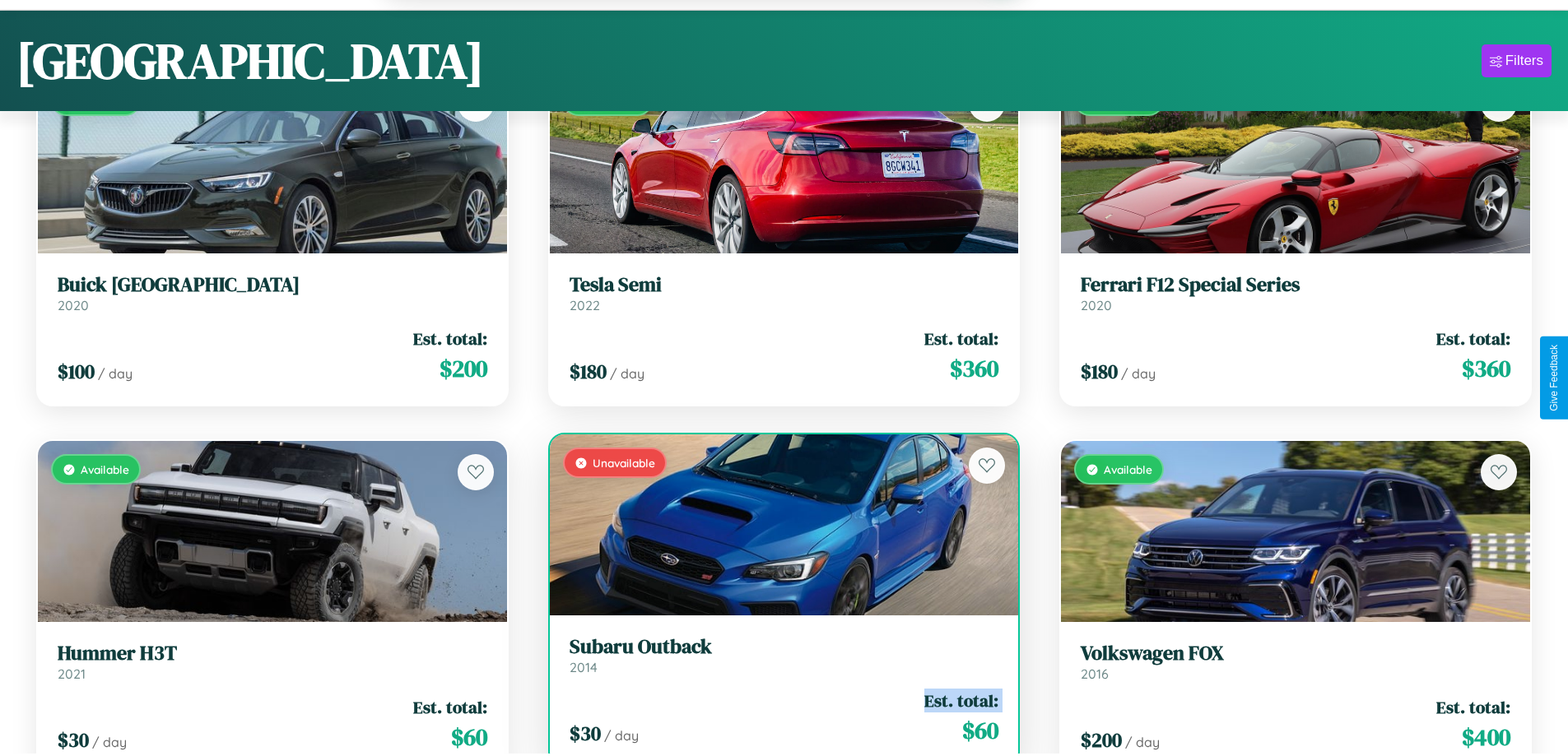
click at [777, 720] on div "$ 30 / day Est. total: $ 60" at bounding box center [784, 718] width 430 height 58
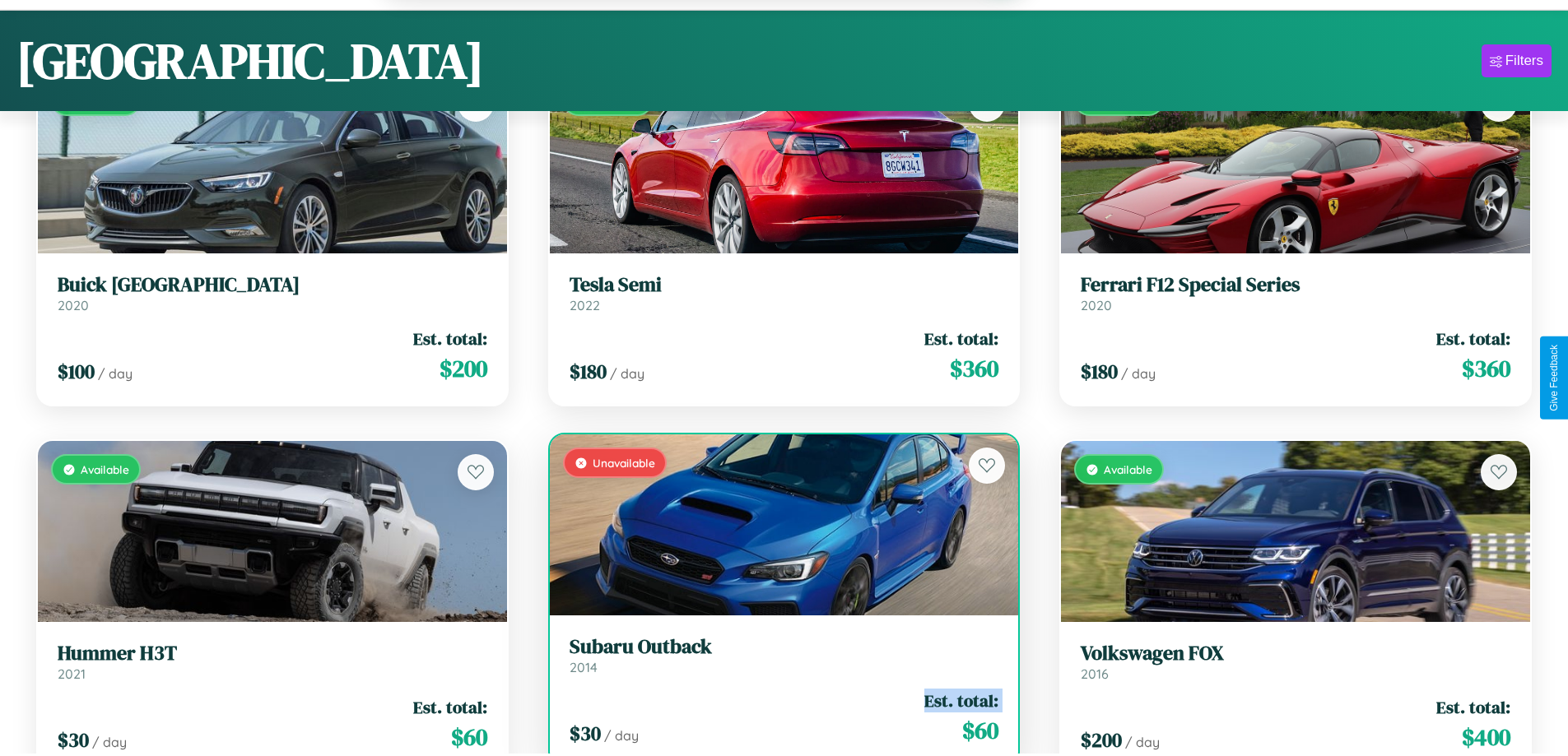
click at [777, 720] on div "$ 30 / day Est. total: $ 60" at bounding box center [784, 718] width 430 height 58
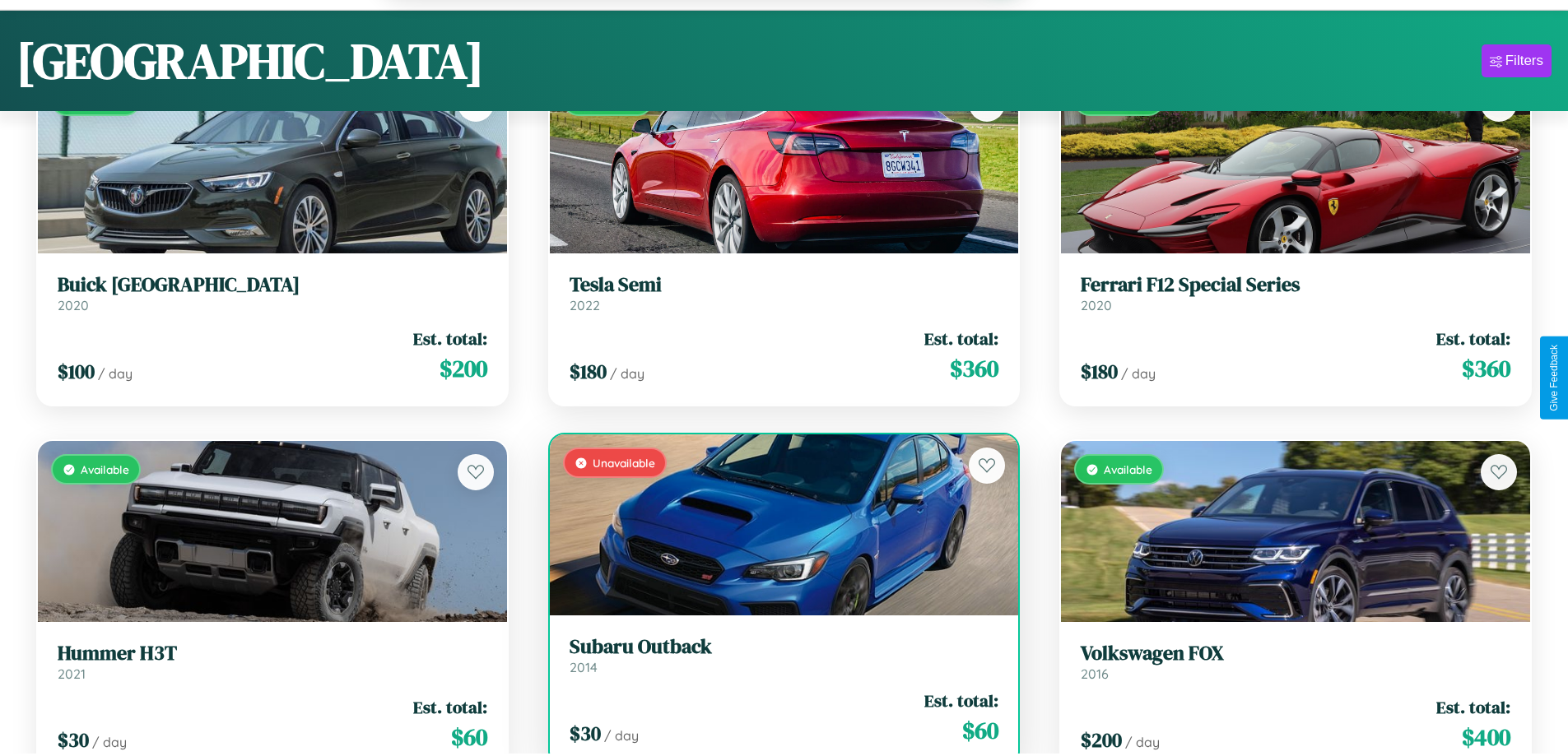
click at [777, 720] on div "$ 30 / day Est. total: $ 60" at bounding box center [784, 718] width 430 height 58
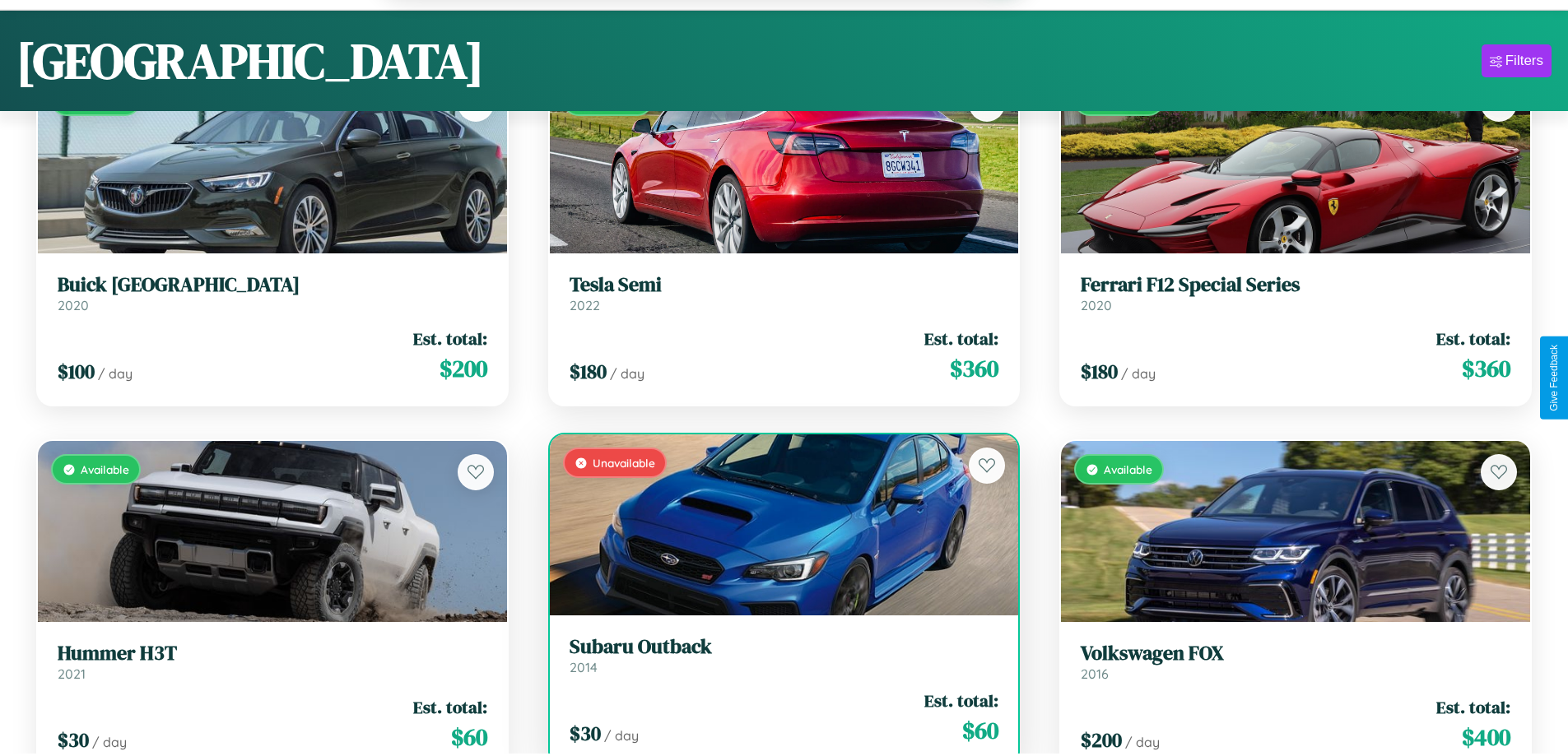
click at [777, 657] on h3 "Subaru Outback" at bounding box center [784, 647] width 430 height 24
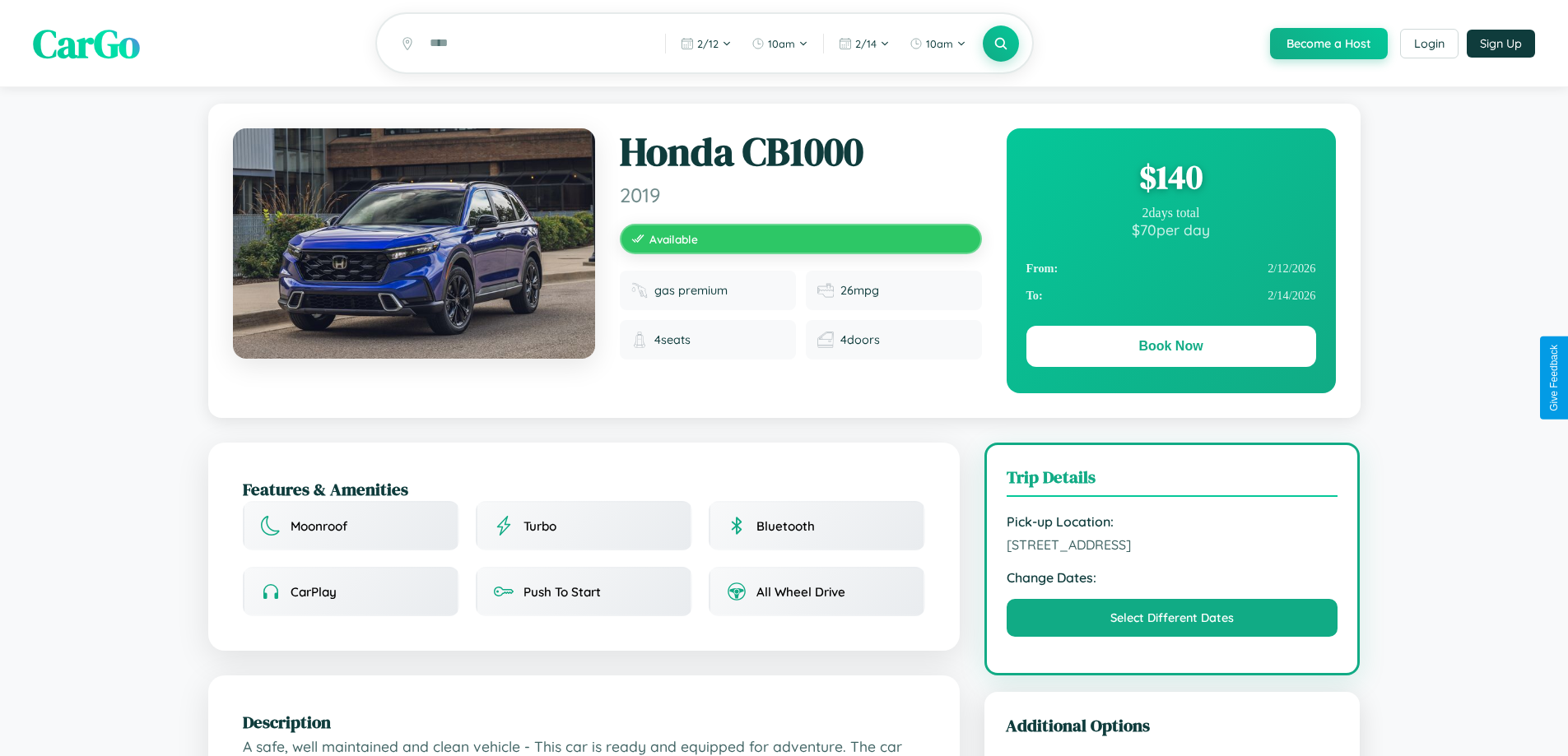
click at [1171, 180] on div "$ 140" at bounding box center [1171, 176] width 289 height 45
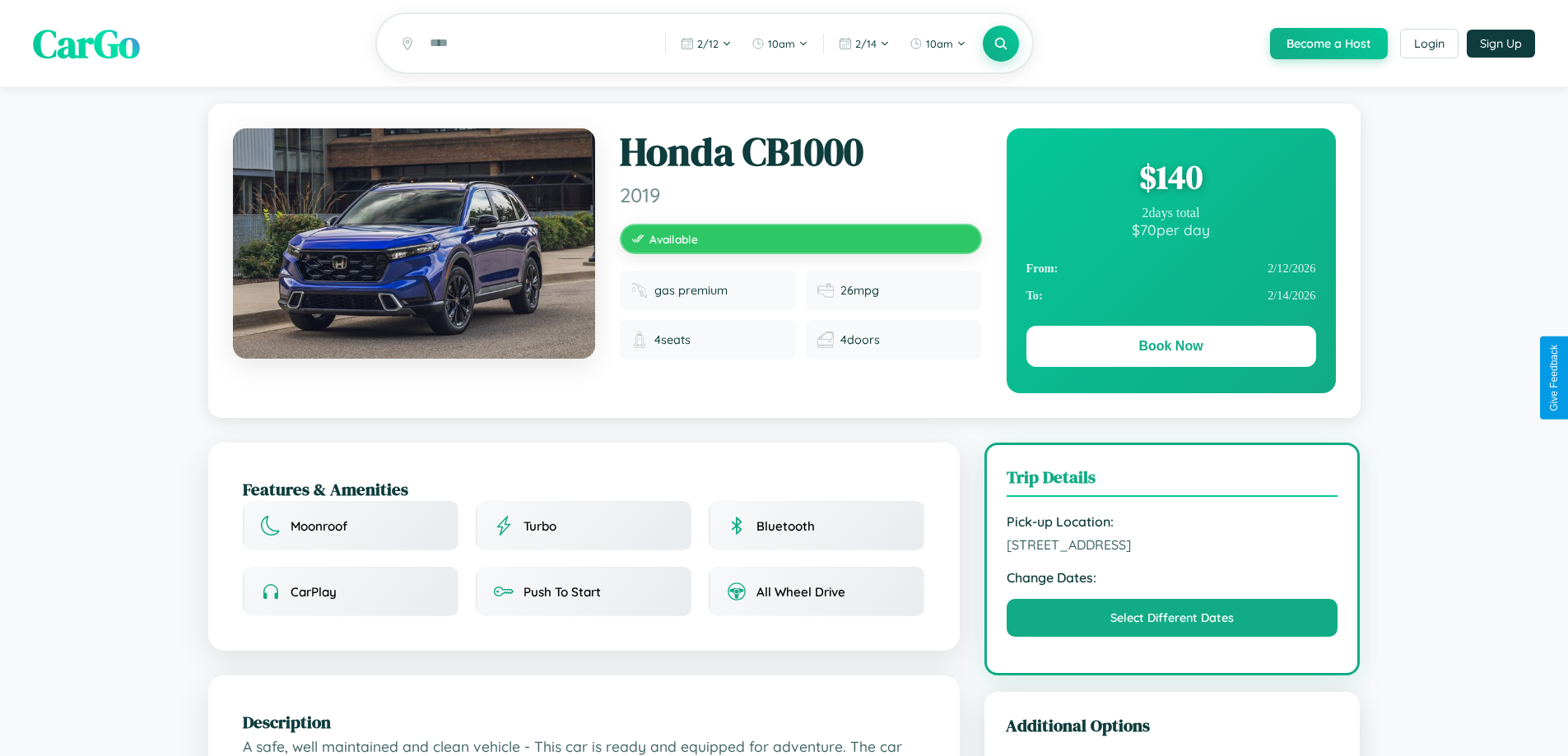
click at [1171, 180] on div "$ 140" at bounding box center [1171, 176] width 289 height 45
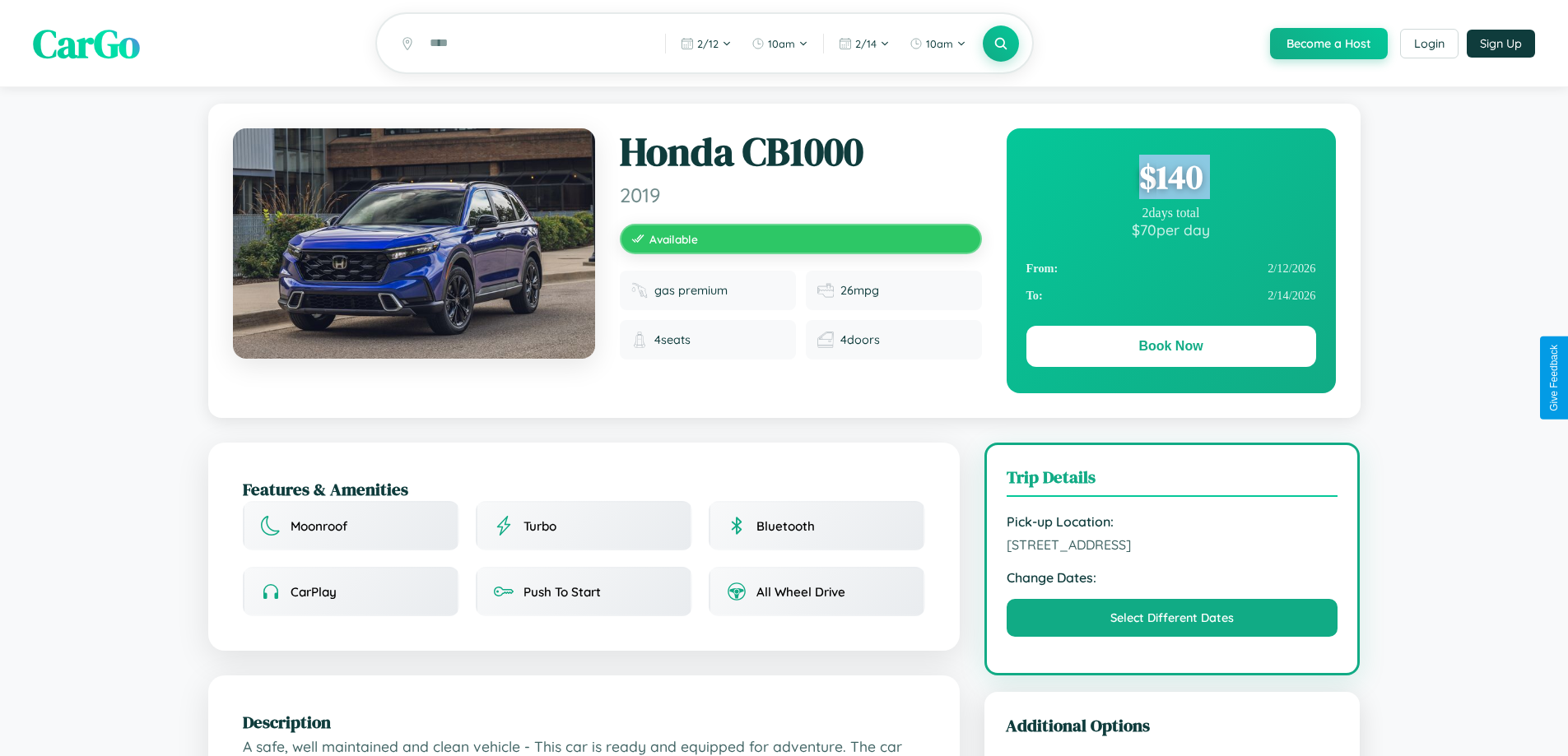
click at [1171, 180] on div "$ 140" at bounding box center [1171, 176] width 289 height 45
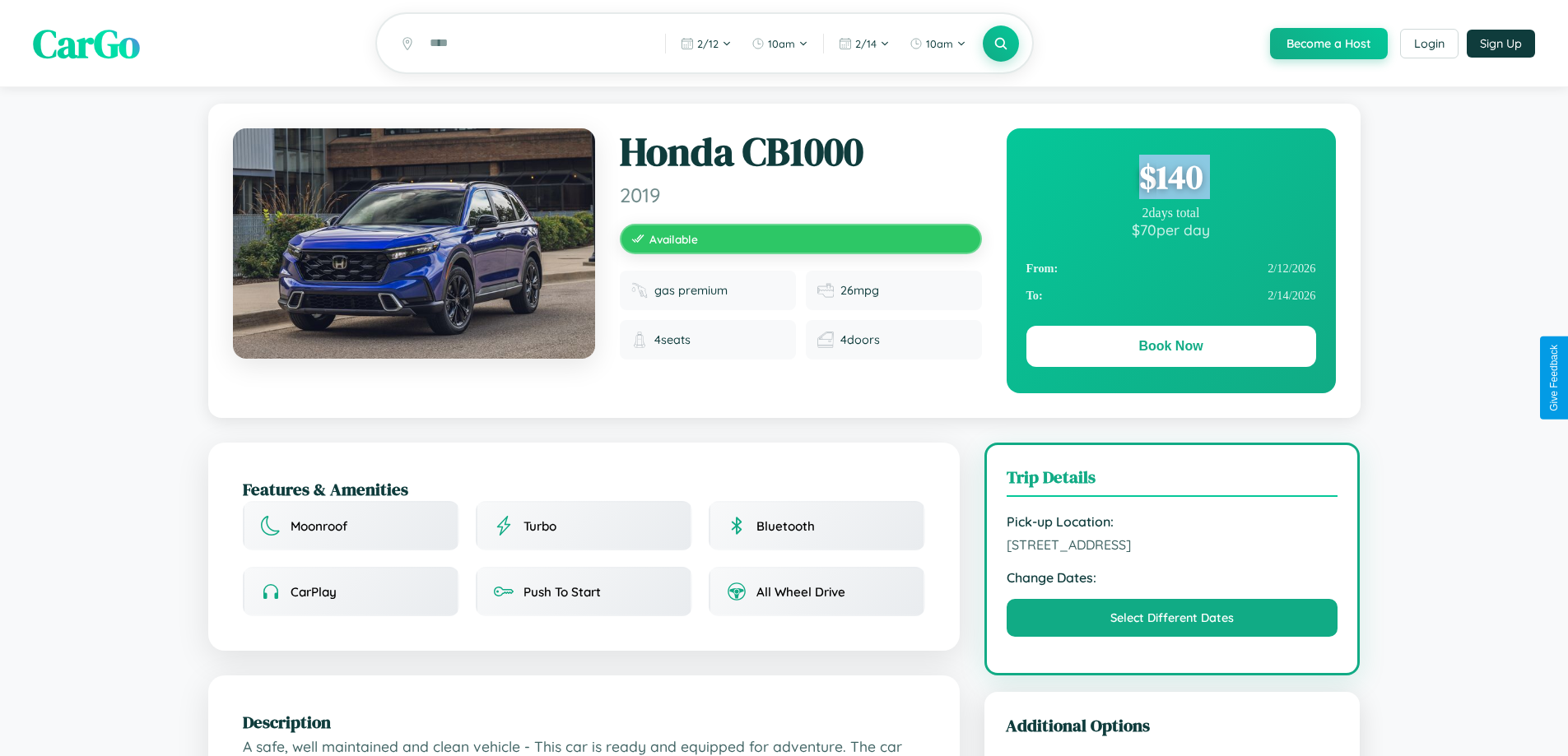
click at [1171, 180] on div "$ 140" at bounding box center [1171, 176] width 289 height 45
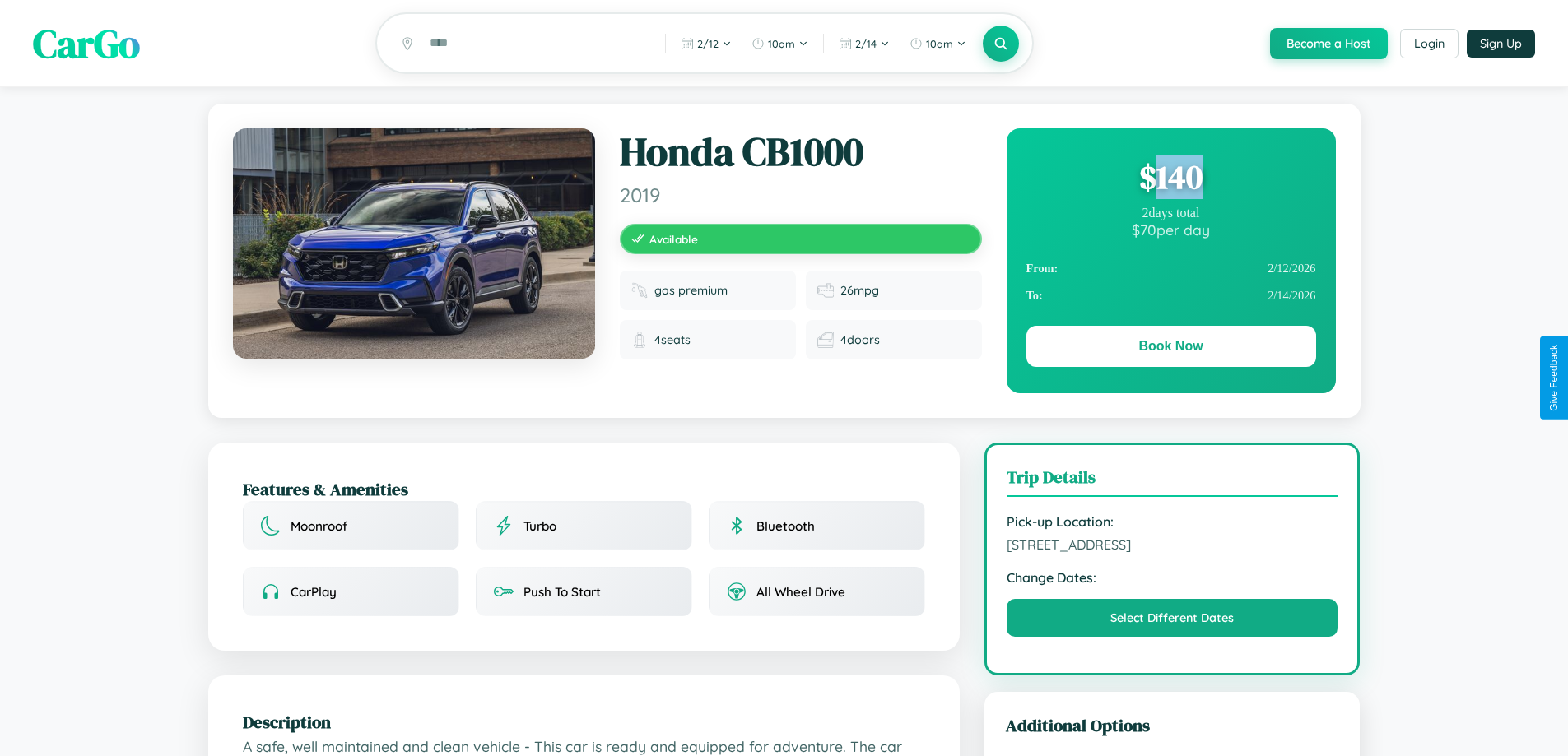
click at [1171, 180] on div "$ 140" at bounding box center [1171, 176] width 289 height 45
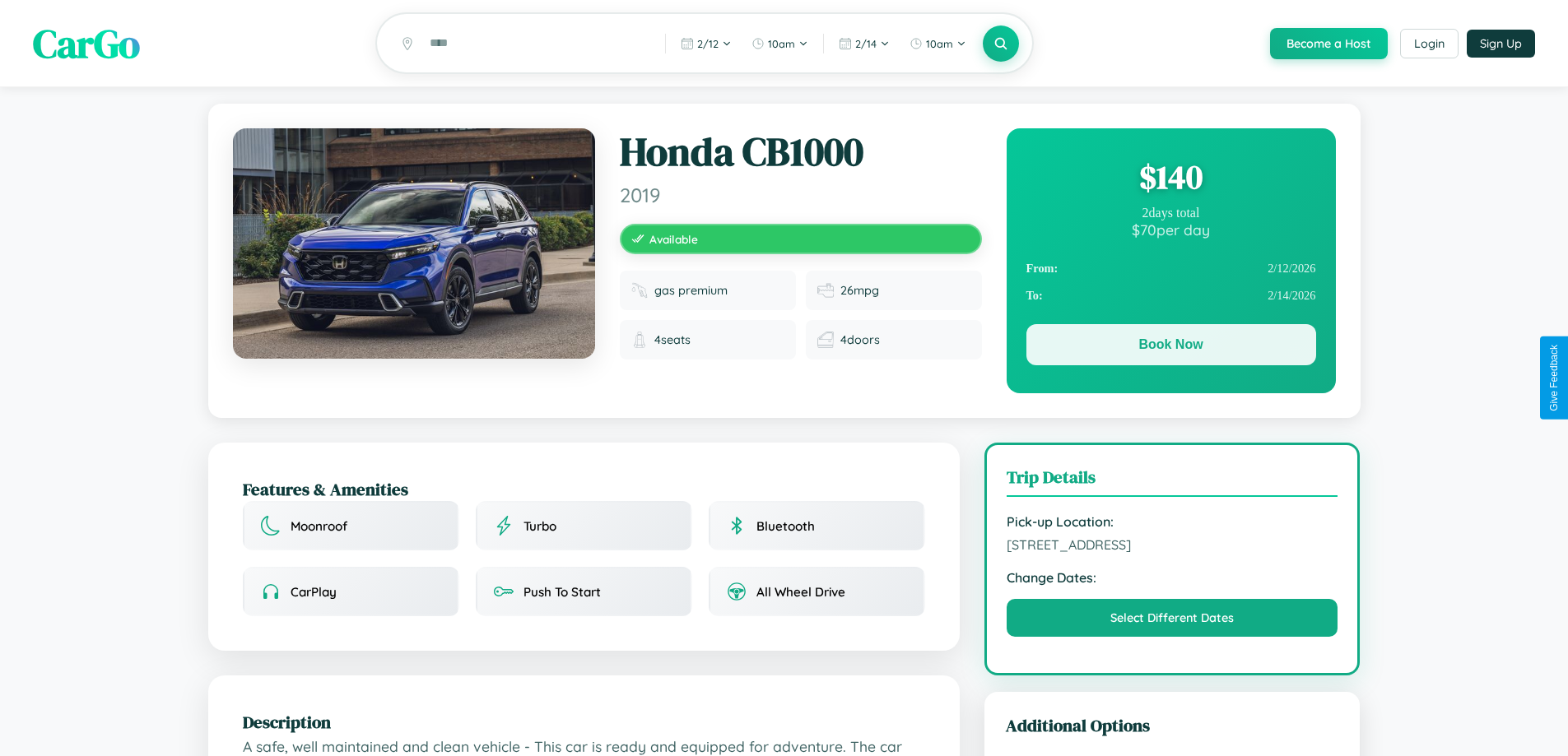
click at [1171, 347] on button "Book Now" at bounding box center [1171, 344] width 289 height 41
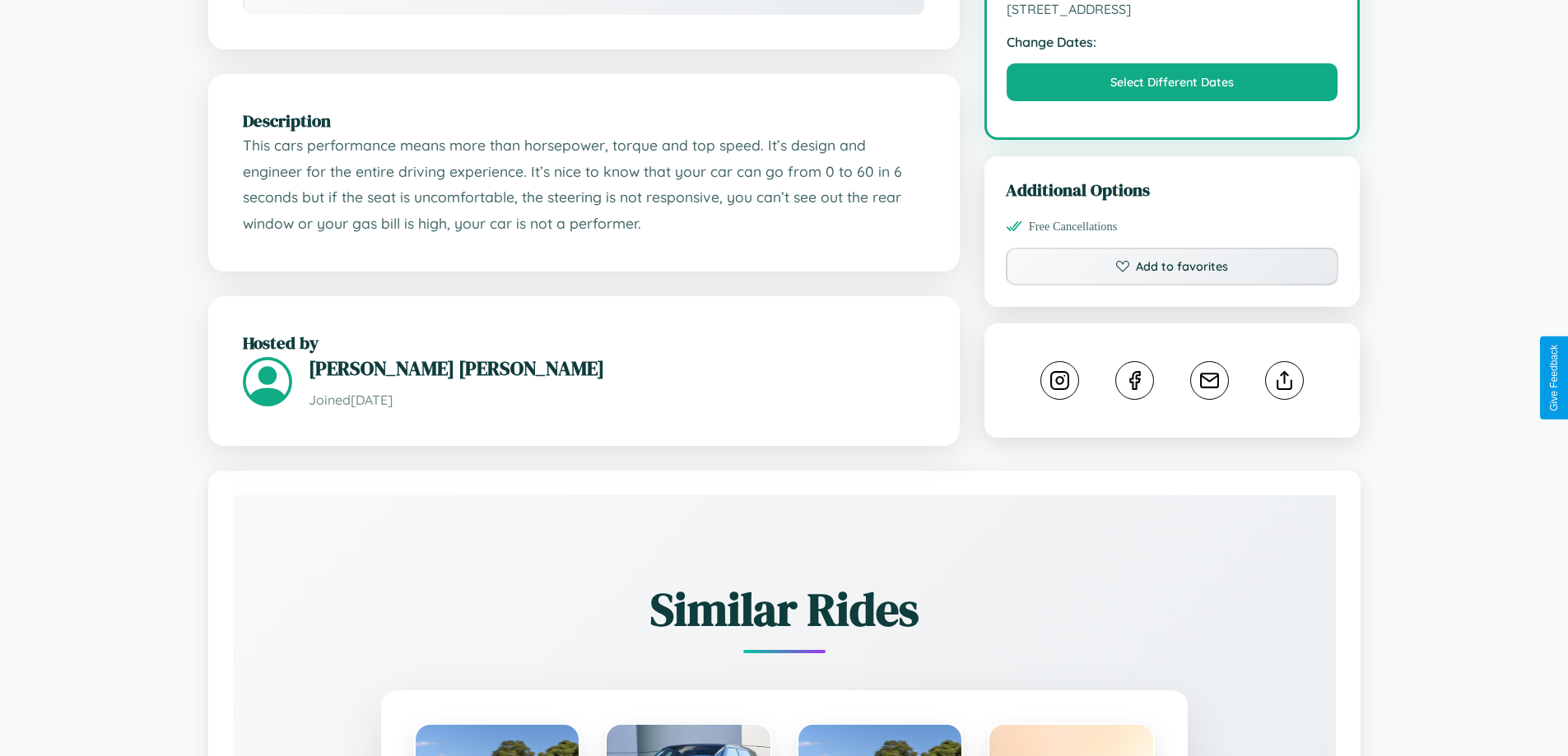
scroll to position [592, 0]
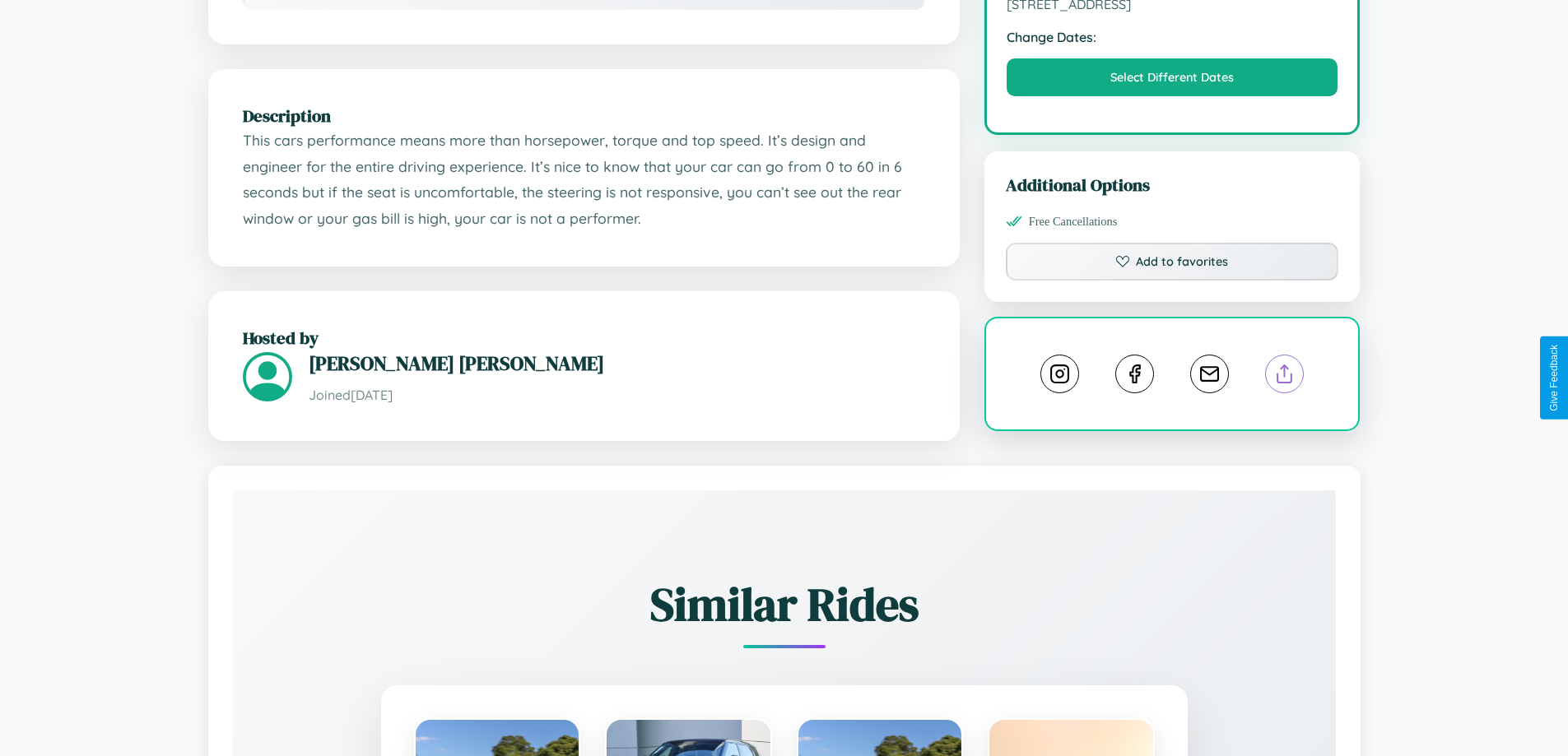
click at [1285, 376] on line at bounding box center [1285, 371] width 0 height 12
